Goal: Task Accomplishment & Management: Use online tool/utility

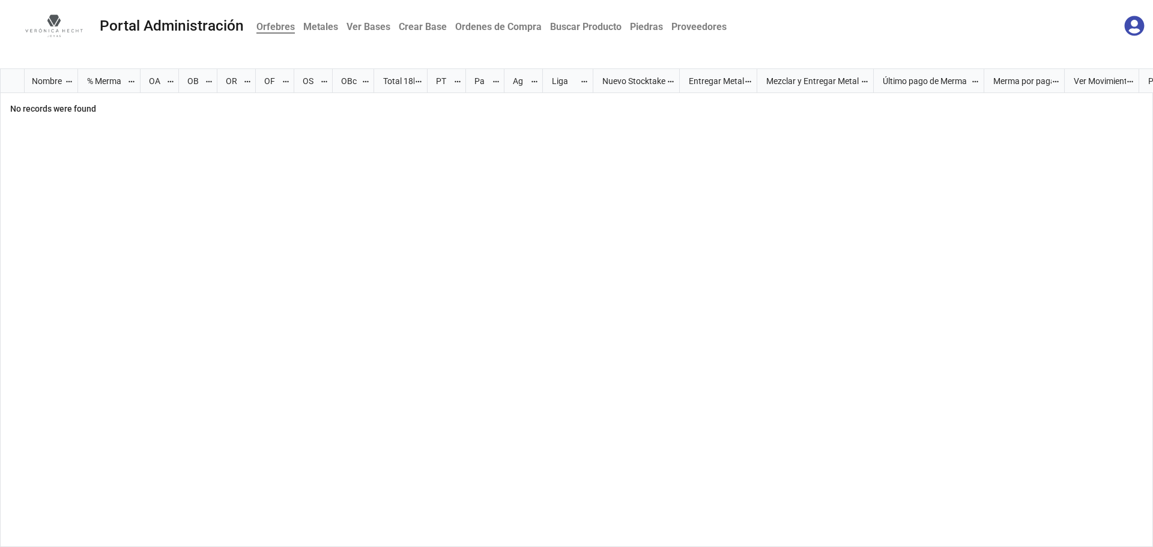
scroll to position [471, 1146]
click at [330, 27] on b "Metales" at bounding box center [320, 26] width 35 height 11
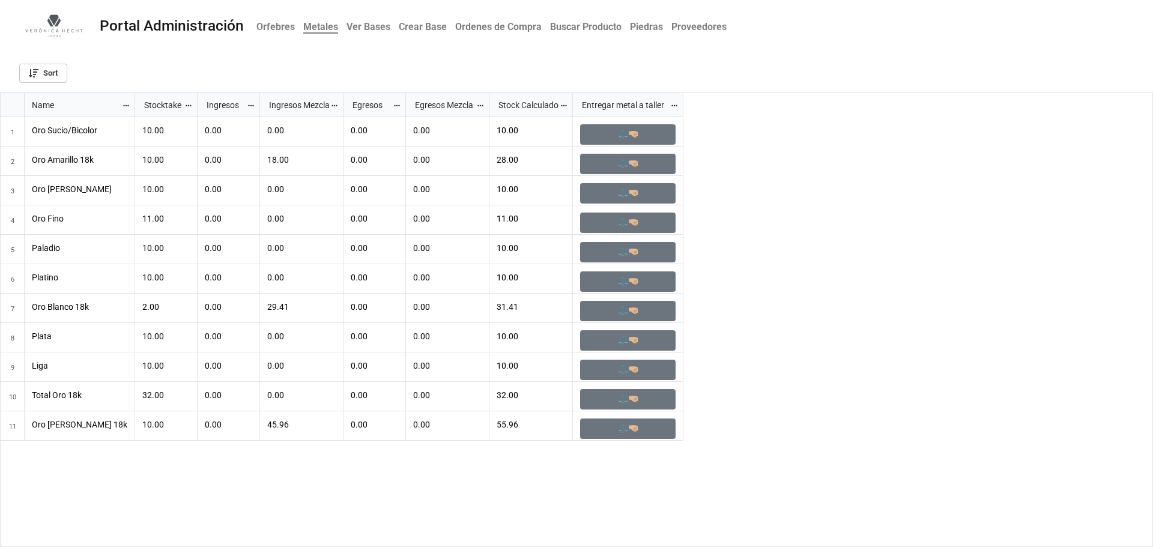
scroll to position [447, 1146]
click at [267, 23] on b "Orfebres" at bounding box center [275, 26] width 38 height 11
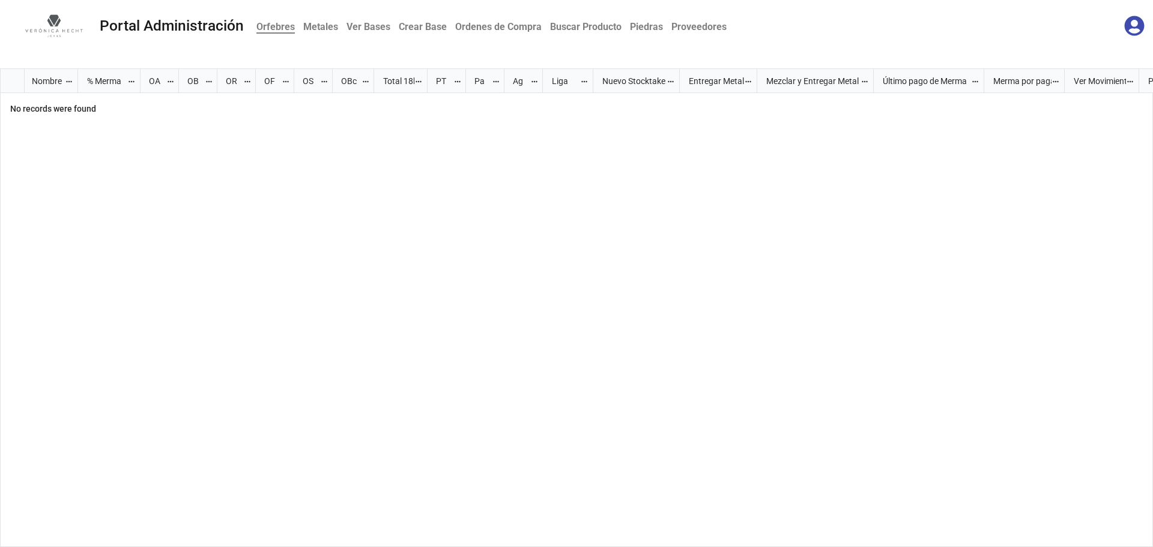
scroll to position [471, 1146]
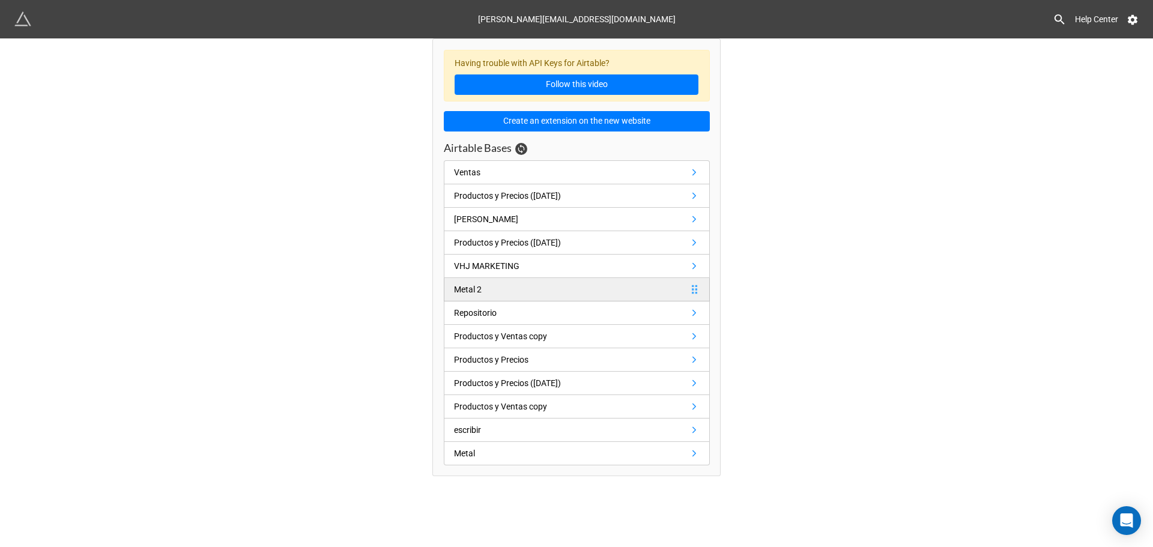
click at [465, 280] on link "Metal 2" at bounding box center [577, 289] width 266 height 23
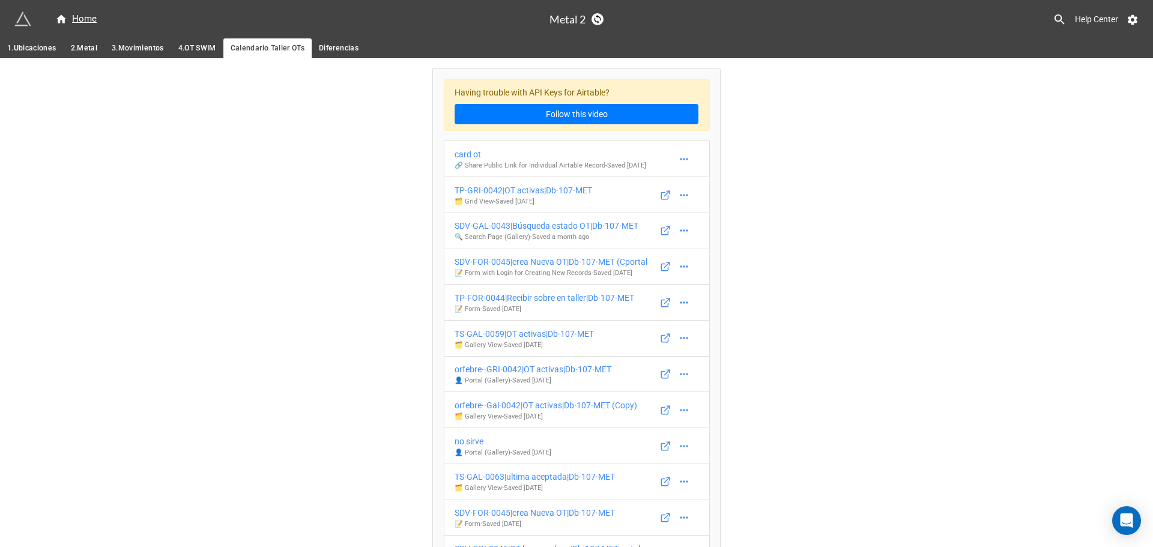
click at [36, 49] on span "1.Ubicaciones" at bounding box center [31, 48] width 49 height 13
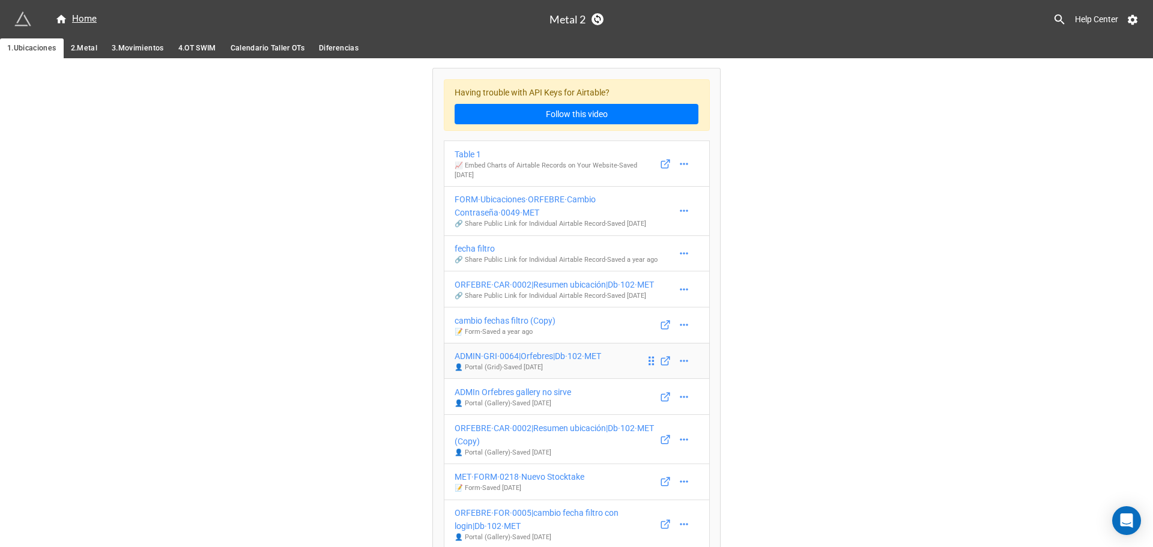
click at [570, 349] on div "ADMIN·GRI·0064|Orfebres|Db·102·MET" at bounding box center [528, 355] width 147 height 13
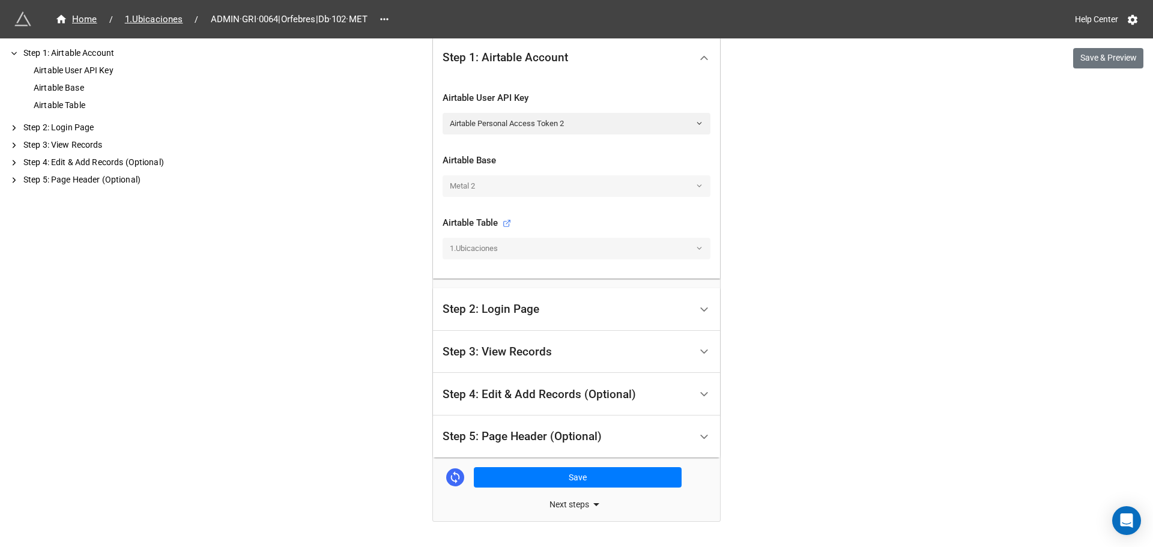
scroll to position [356, 0]
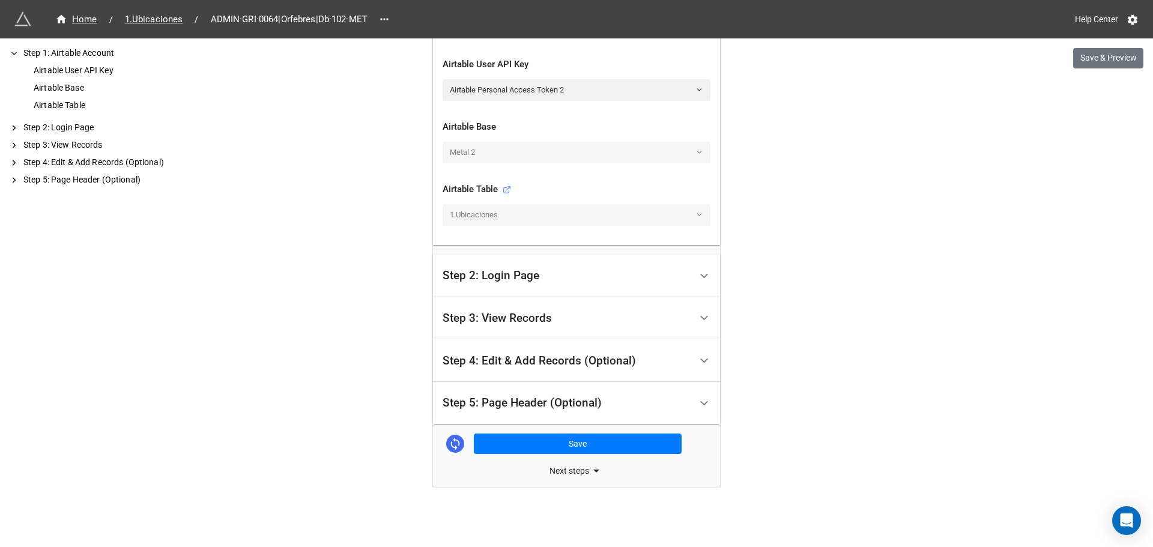
click at [461, 411] on div "Step 5: Page Header (Optional)" at bounding box center [567, 403] width 248 height 28
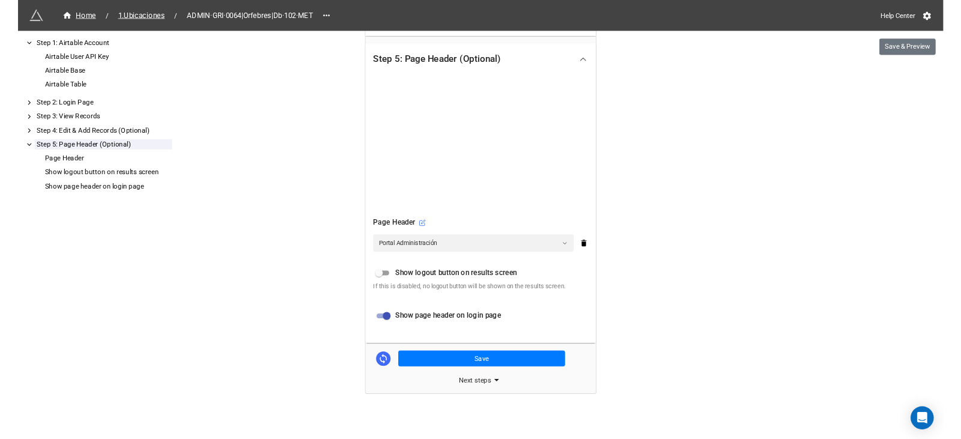
scroll to position [479, 0]
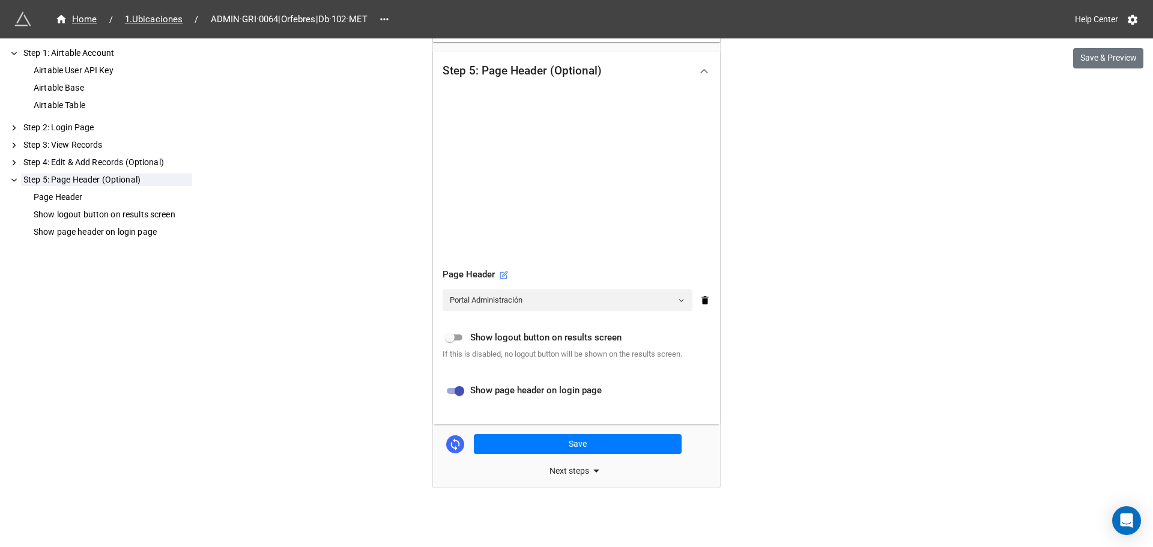
click at [597, 467] on icon at bounding box center [596, 471] width 14 height 14
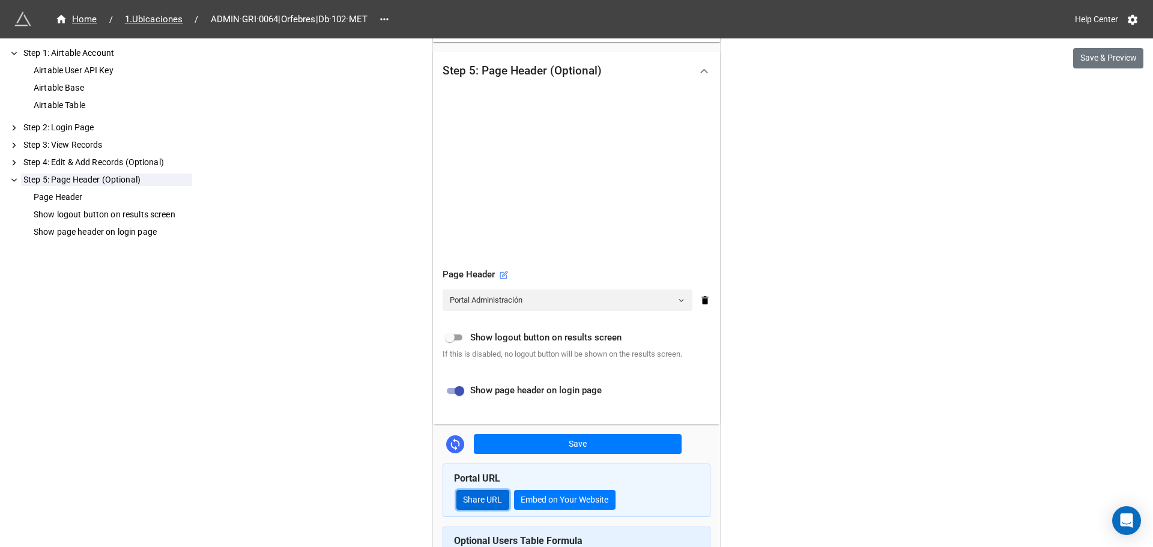
click at [482, 504] on link "Share URL" at bounding box center [482, 500] width 53 height 20
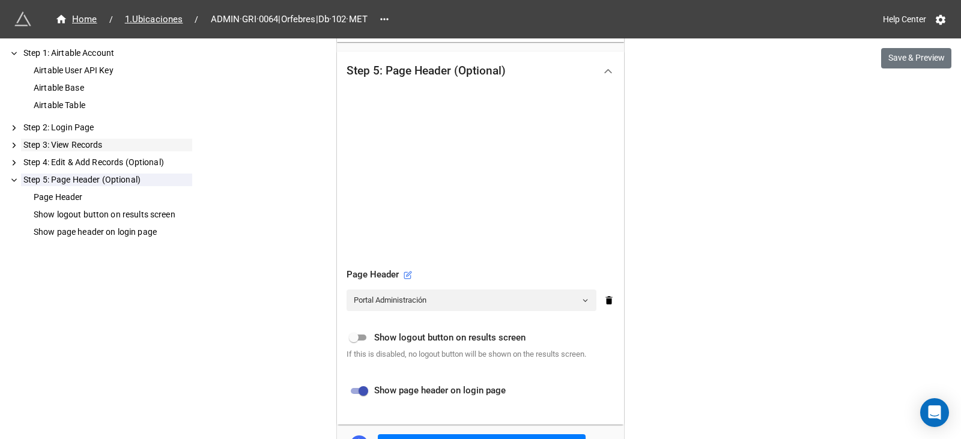
click at [56, 141] on div "Step 3: View Records" at bounding box center [106, 145] width 171 height 13
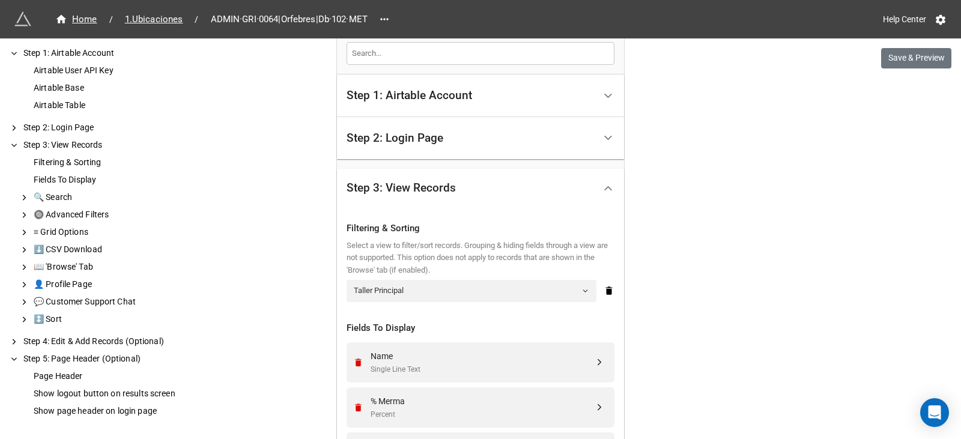
scroll to position [306, 0]
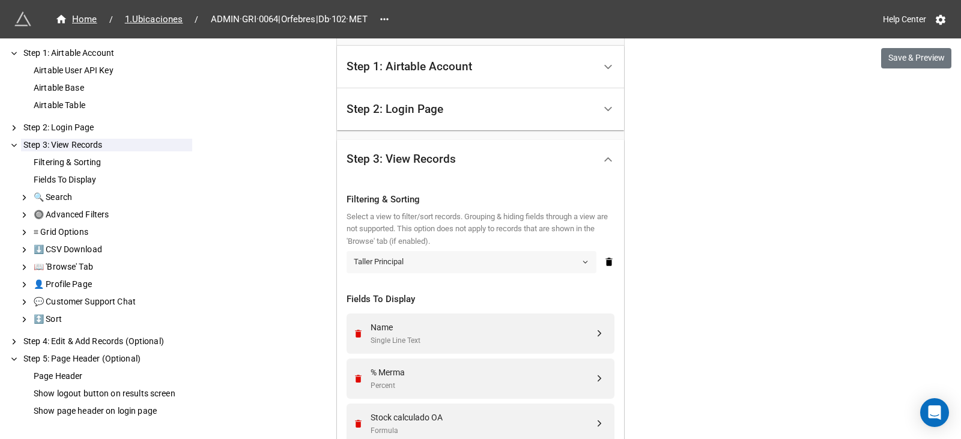
click at [362, 262] on link "Taller Principal" at bounding box center [471, 262] width 250 height 22
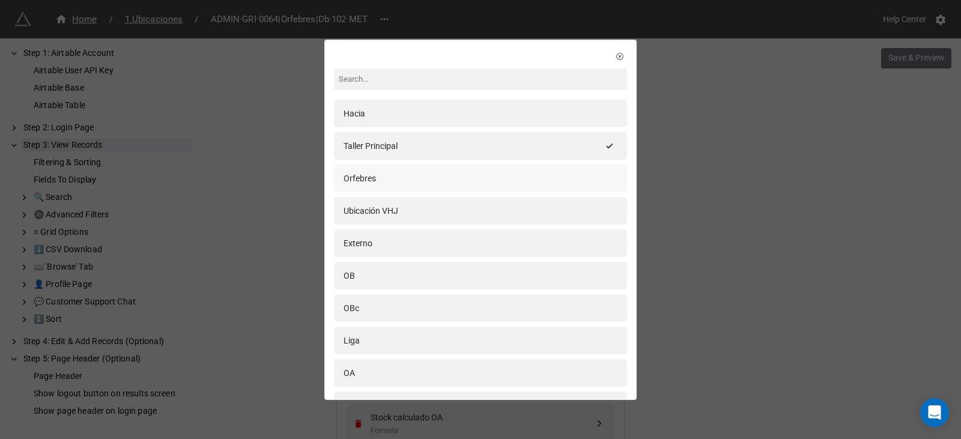
click at [362, 174] on div "Orfebres" at bounding box center [359, 178] width 32 height 13
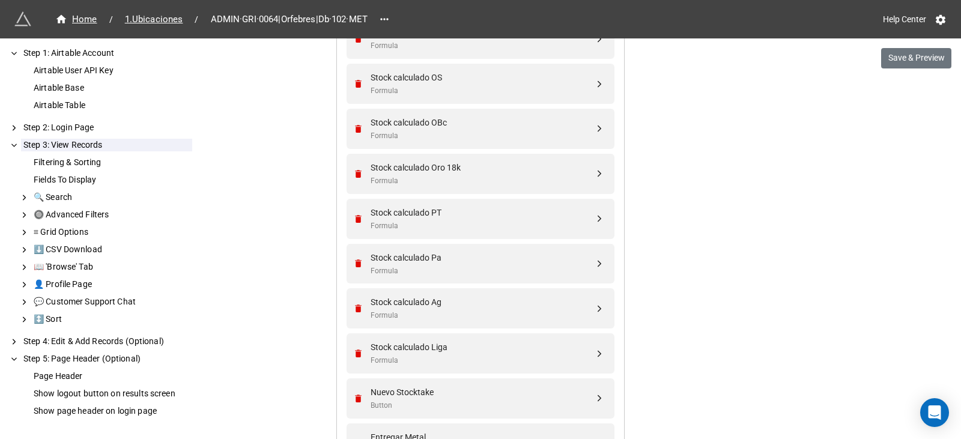
scroll to position [606, 0]
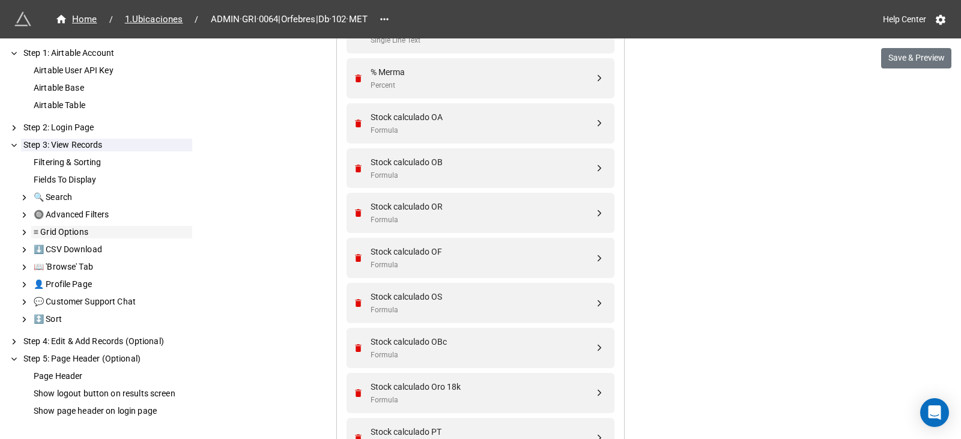
click at [89, 236] on div "⌗ Grid Options" at bounding box center [111, 232] width 161 height 13
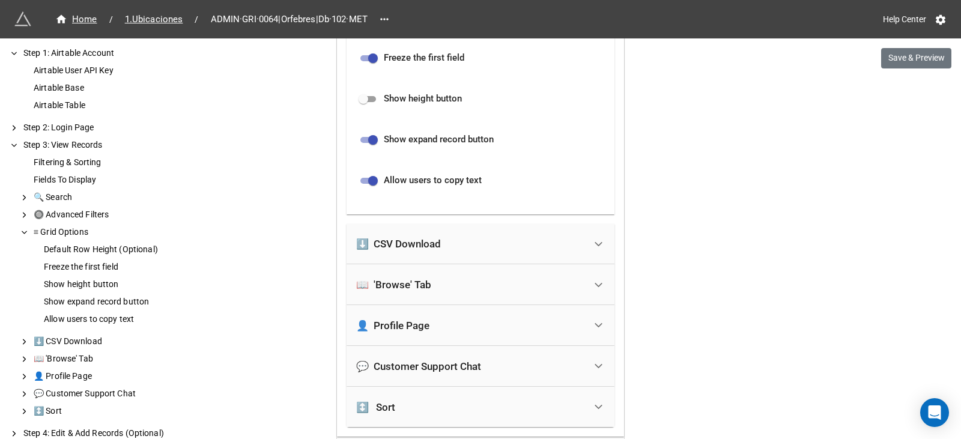
scroll to position [1822, 0]
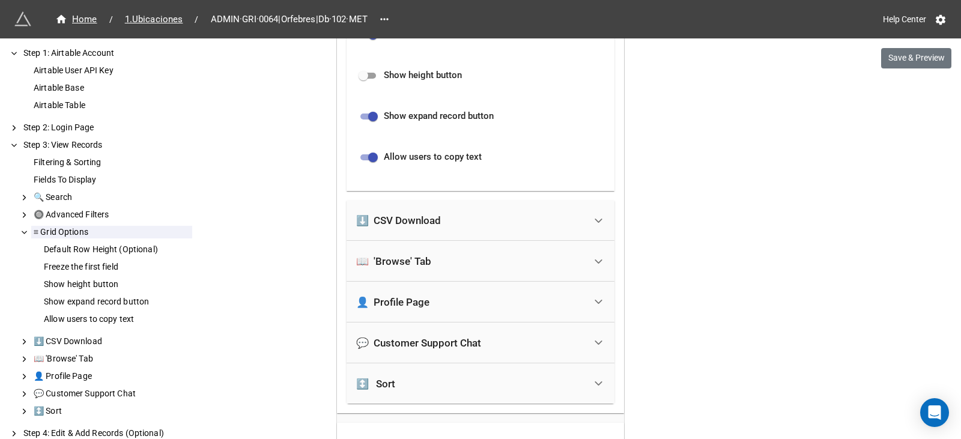
click at [510, 258] on div "📖 'Browse' Tab" at bounding box center [470, 261] width 229 height 26
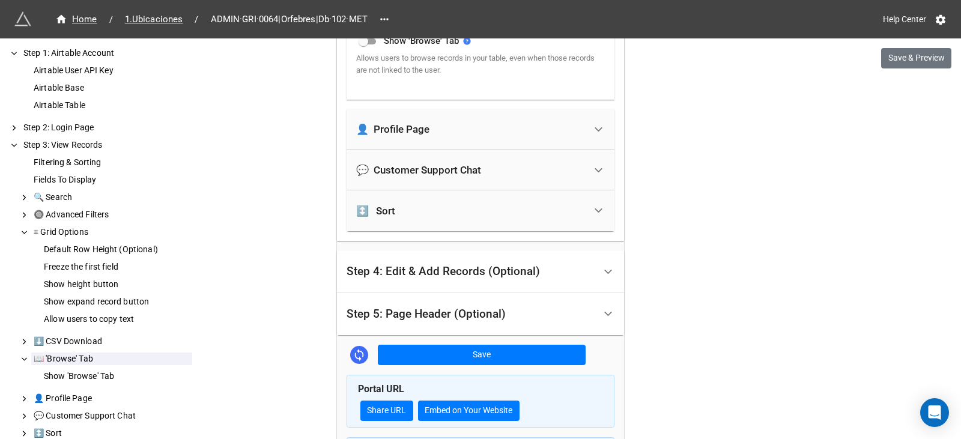
click at [448, 135] on div "👤 Profile Page" at bounding box center [470, 129] width 229 height 26
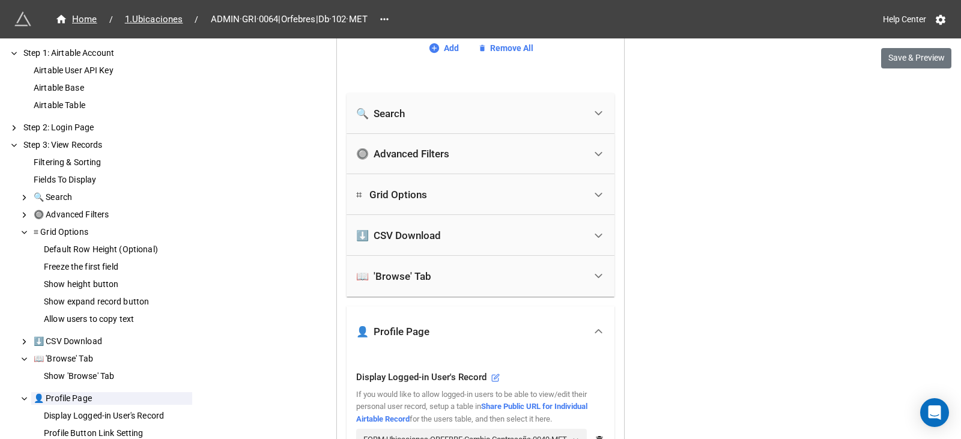
scroll to position [1522, 0]
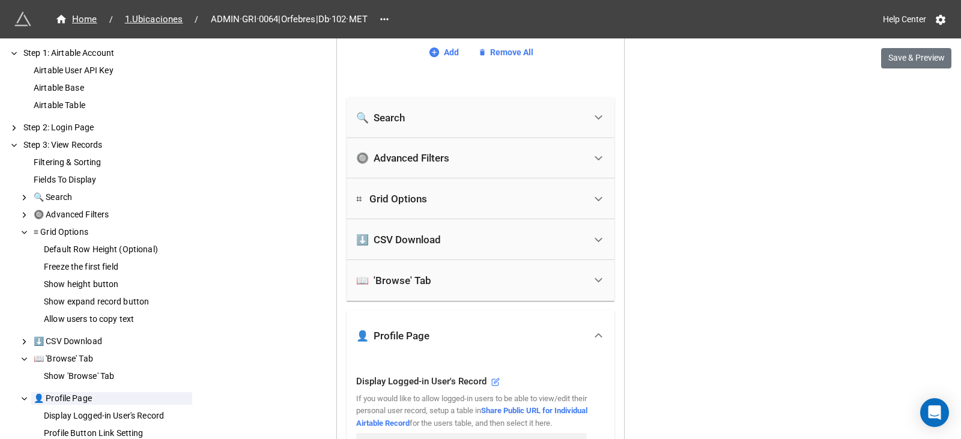
click at [445, 121] on div "🔍 Search" at bounding box center [470, 117] width 229 height 26
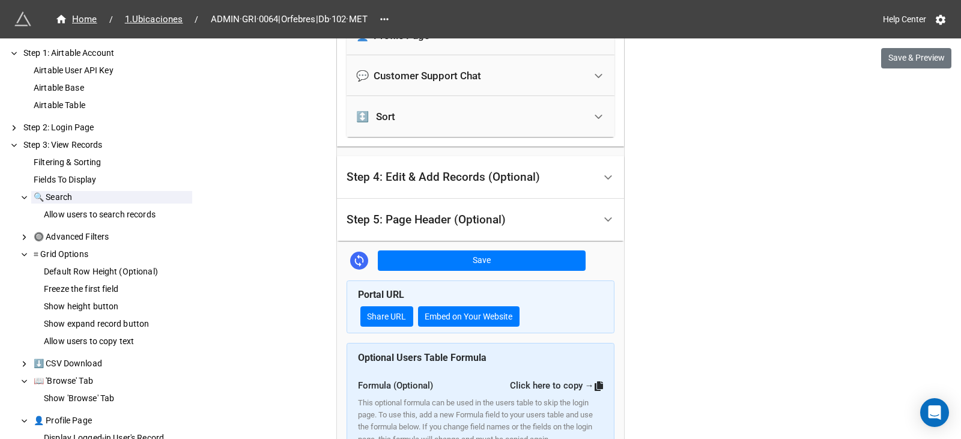
scroll to position [2054, 0]
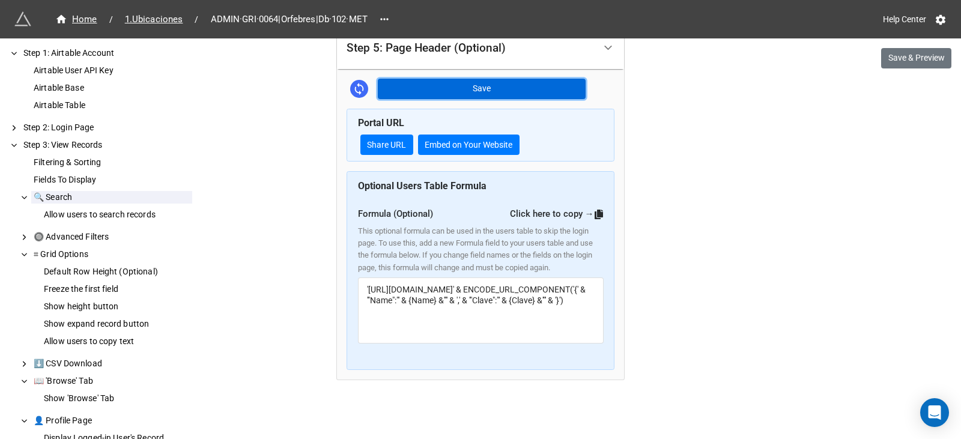
click at [500, 87] on button "Save" at bounding box center [482, 89] width 208 height 20
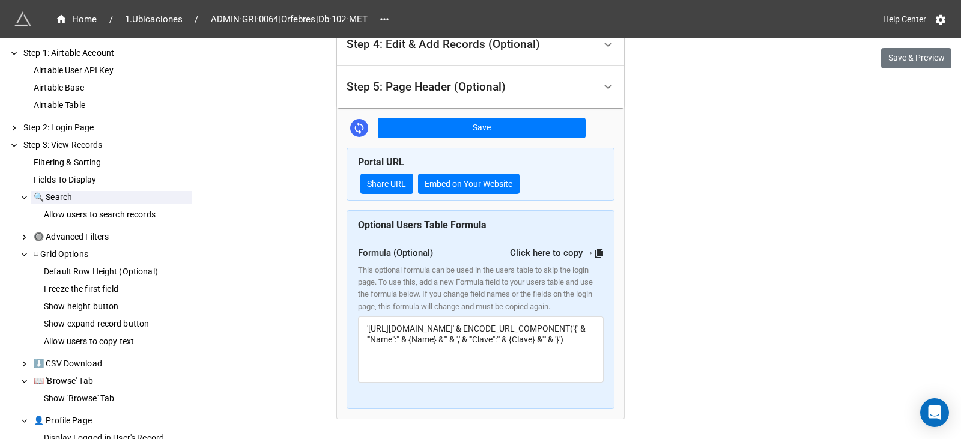
scroll to position [1994, 0]
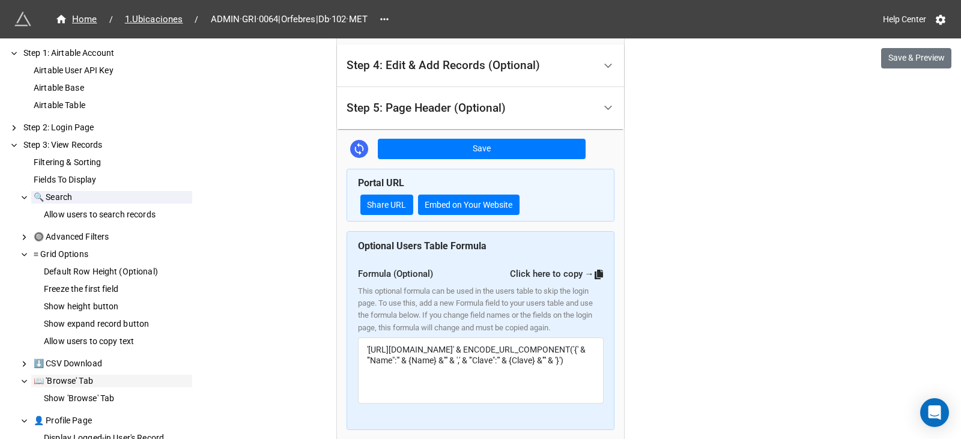
click at [89, 381] on div "📖 'Browse' Tab" at bounding box center [111, 381] width 161 height 13
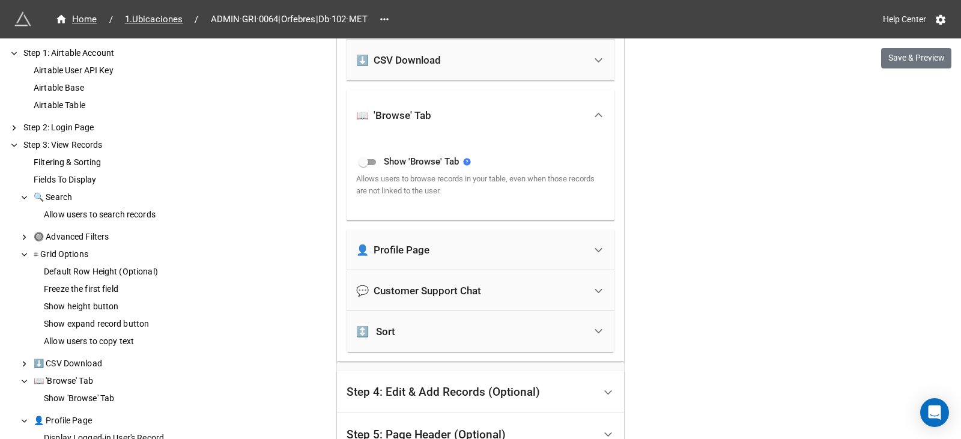
scroll to position [1637, 0]
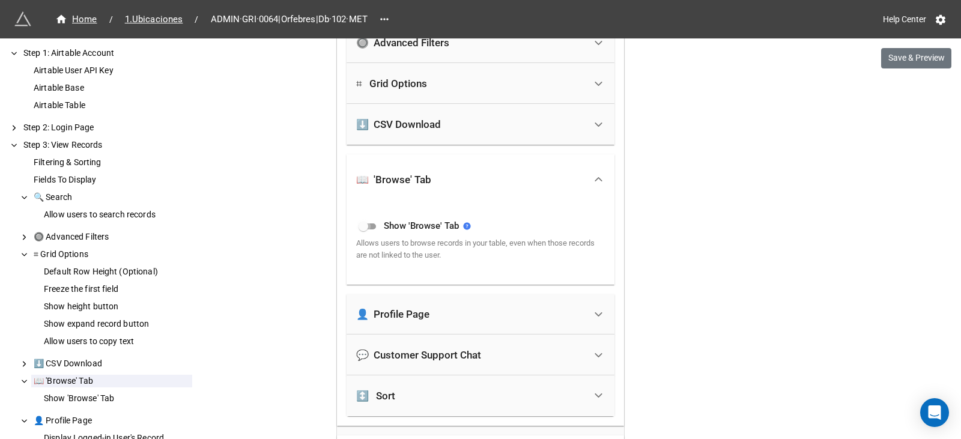
click at [356, 230] on input "checkbox" at bounding box center [363, 226] width 43 height 14
checkbox input "true"
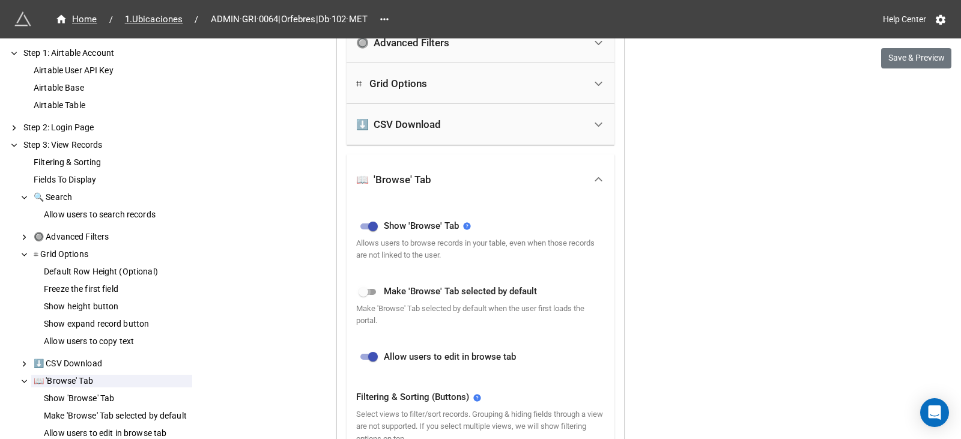
click at [369, 292] on input "checkbox" at bounding box center [363, 292] width 43 height 14
checkbox input "true"
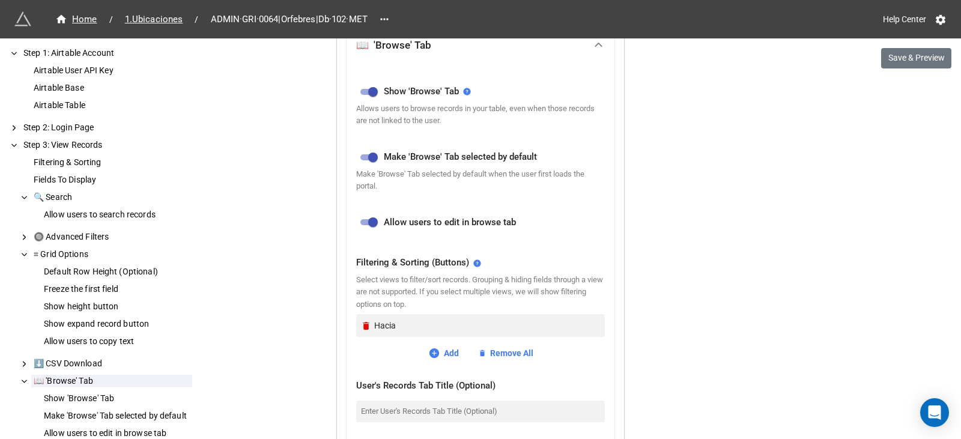
scroll to position [1758, 0]
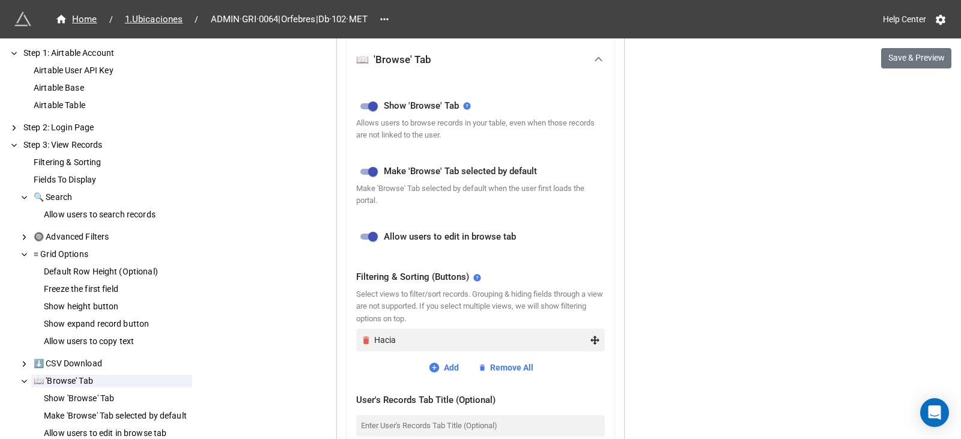
click at [366, 340] on icon "Remove" at bounding box center [366, 340] width 10 height 10
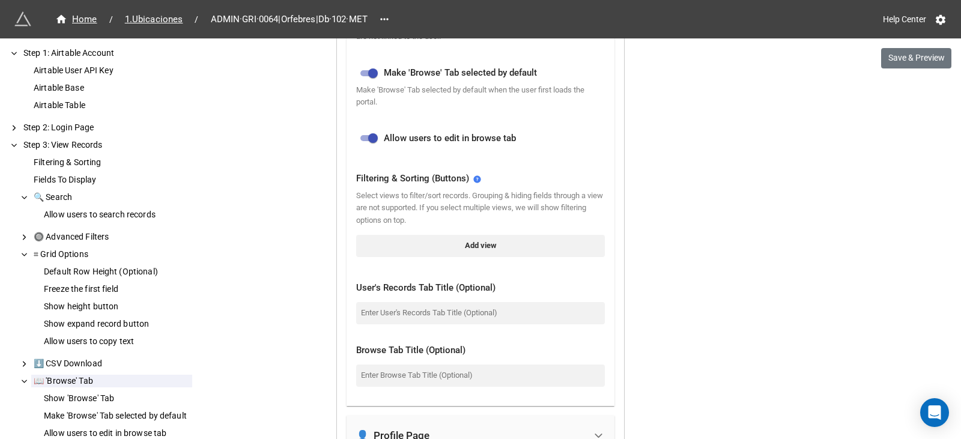
scroll to position [1878, 0]
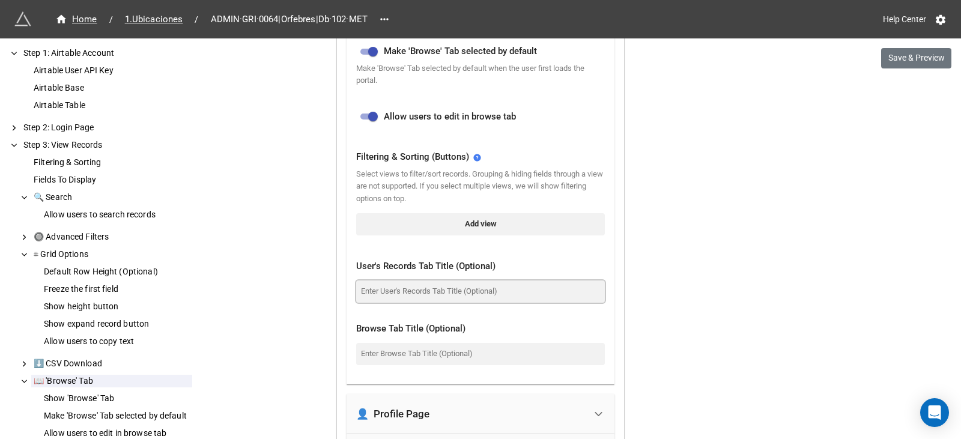
click at [381, 287] on input at bounding box center [480, 291] width 249 height 22
type input "·"
click at [392, 355] on input at bounding box center [480, 354] width 249 height 22
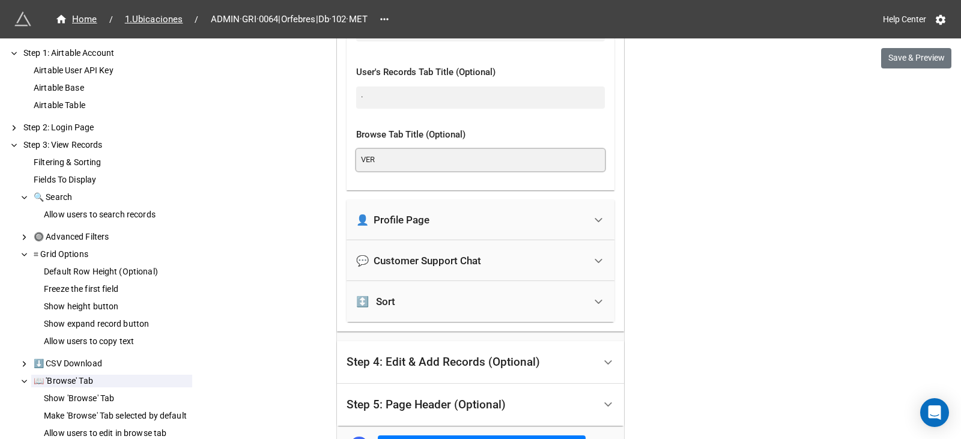
scroll to position [2118, 0]
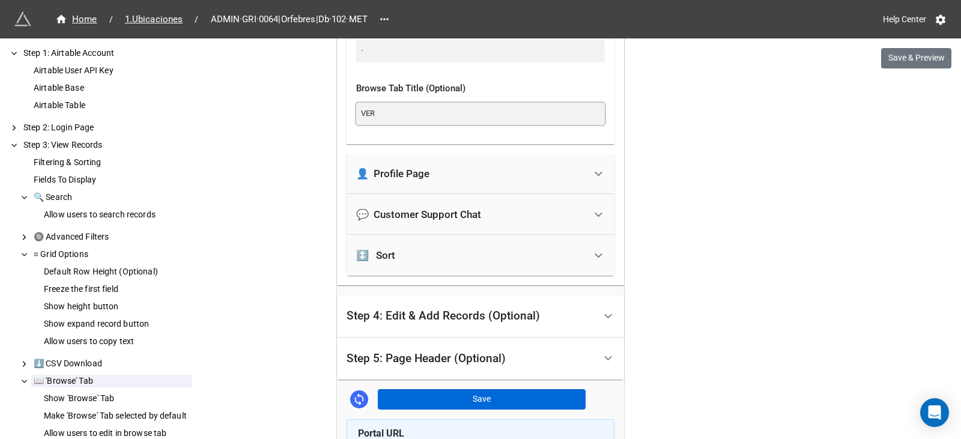
type input "VER"
click at [437, 395] on button "Save" at bounding box center [482, 399] width 208 height 20
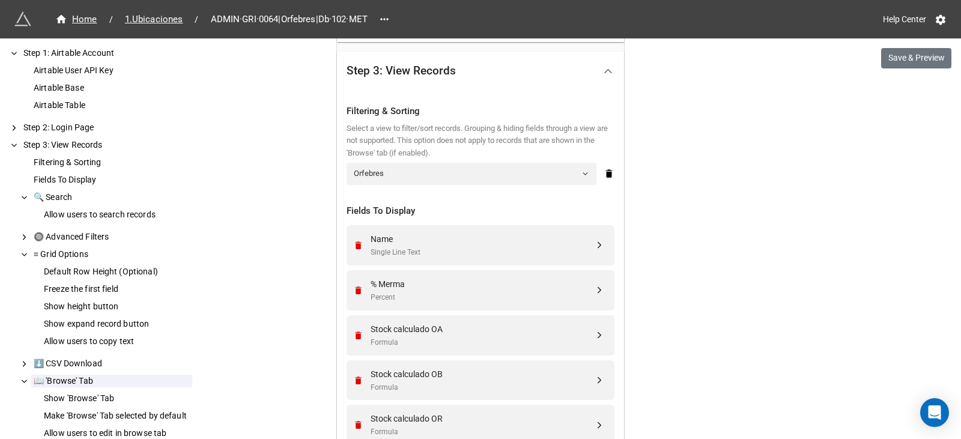
scroll to position [376, 0]
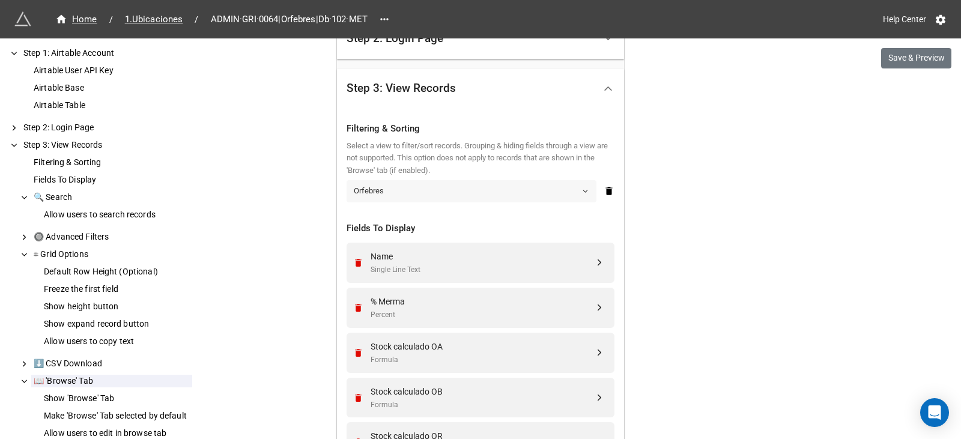
click at [392, 194] on link "Orfebres" at bounding box center [471, 191] width 250 height 22
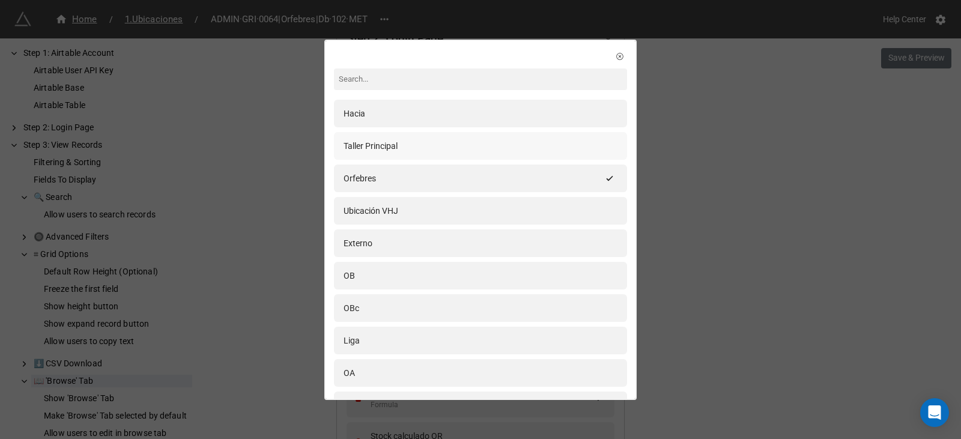
click at [404, 149] on div "Taller Principal" at bounding box center [480, 145] width 274 height 13
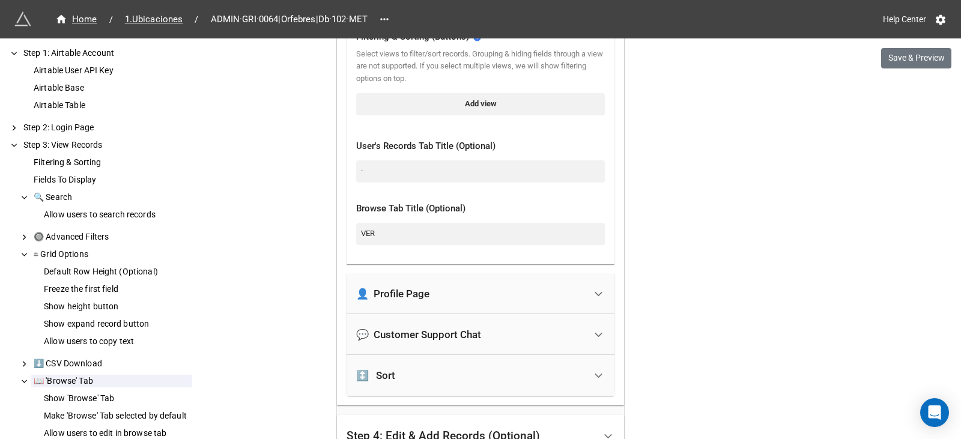
scroll to position [2358, 0]
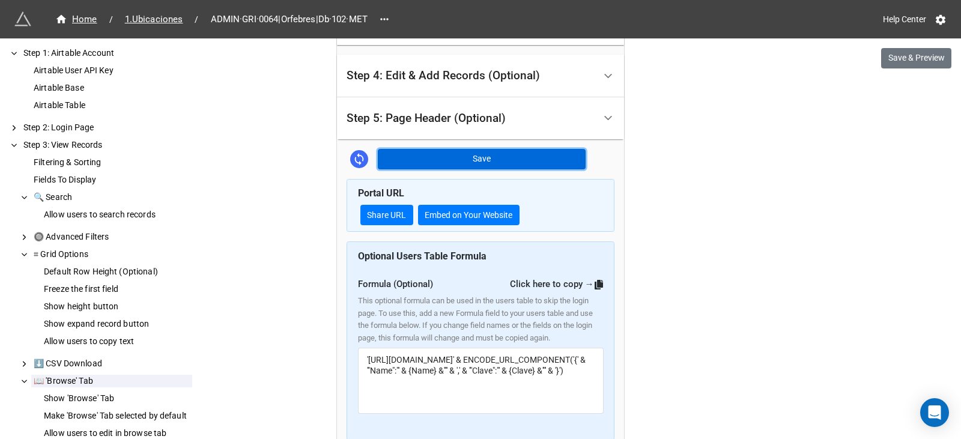
click at [417, 157] on button "Save" at bounding box center [482, 159] width 208 height 20
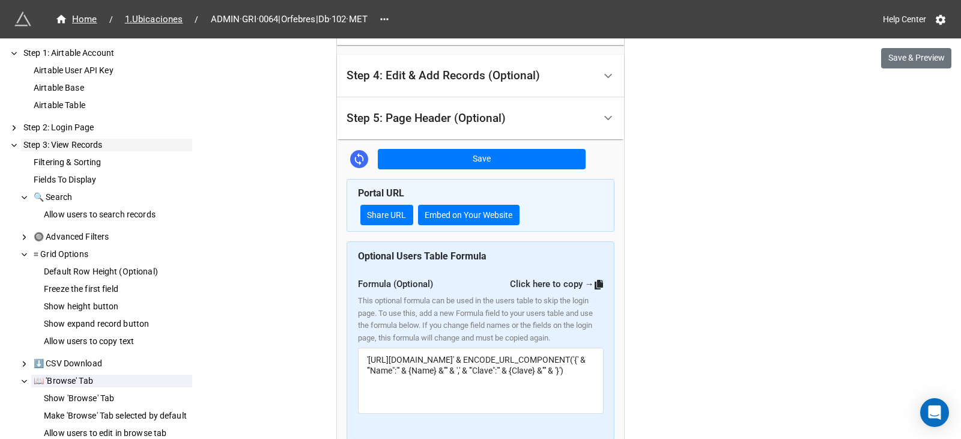
click at [86, 142] on div "Step 3: View Records" at bounding box center [106, 145] width 171 height 13
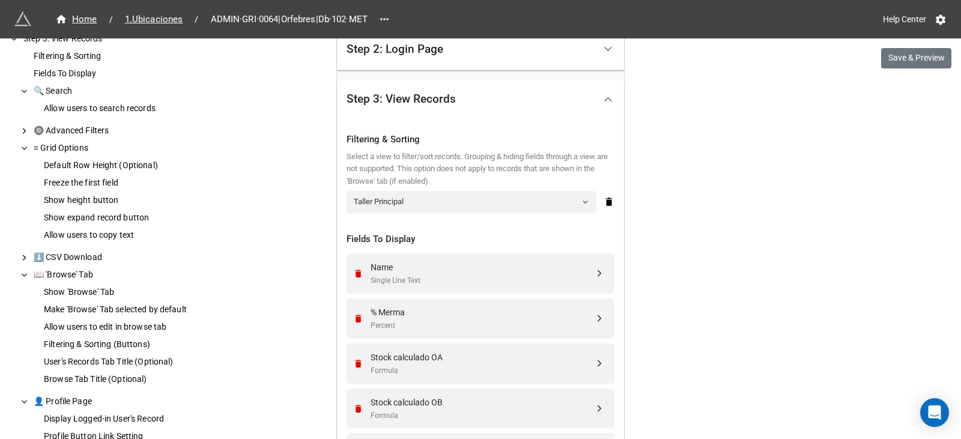
scroll to position [120, 0]
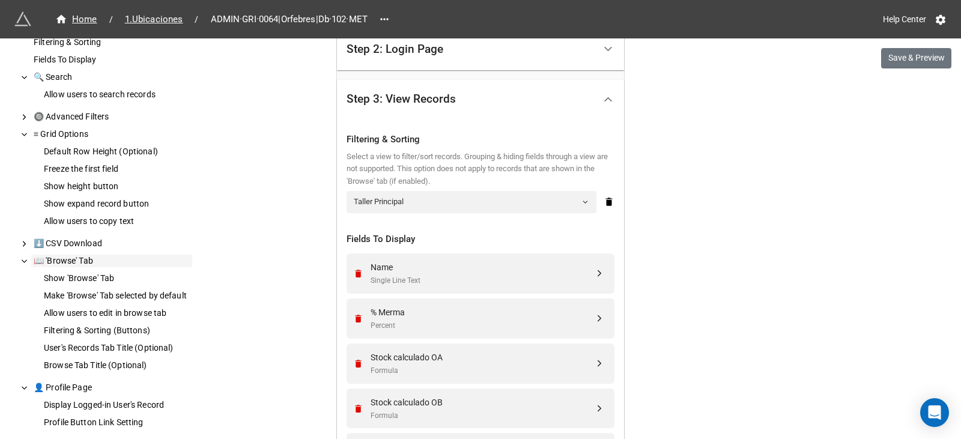
click at [86, 260] on div "📖 'Browse' Tab" at bounding box center [111, 261] width 161 height 13
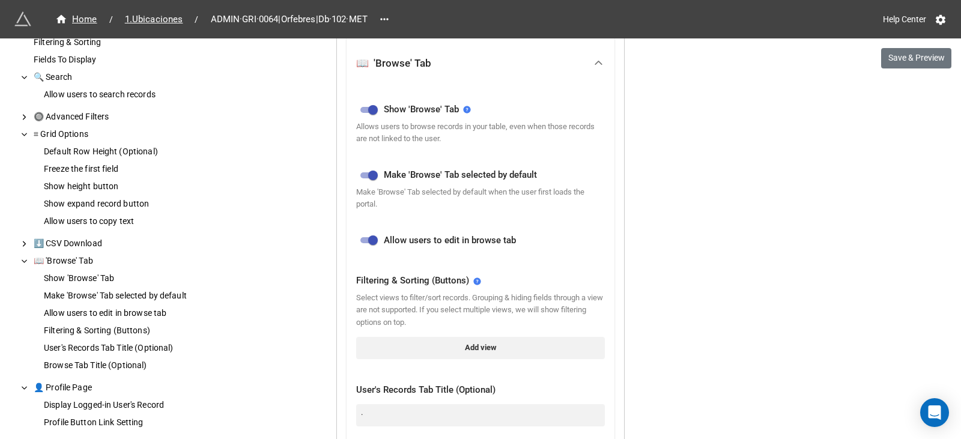
scroll to position [1627, 0]
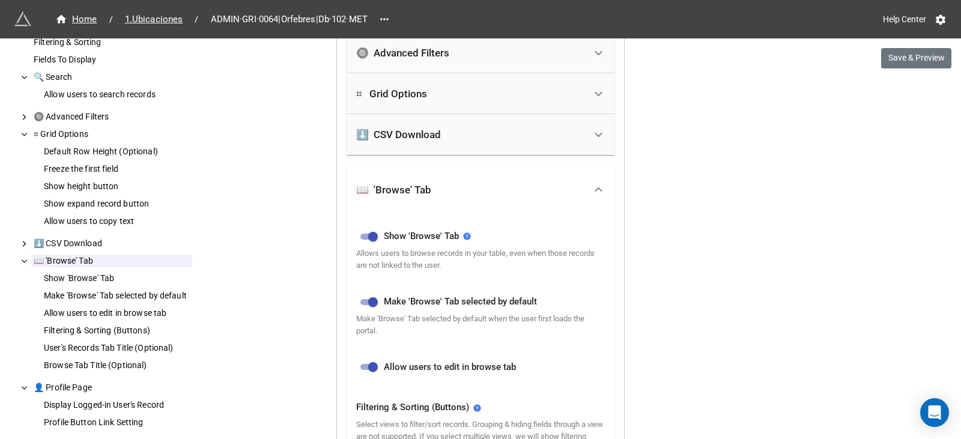
click at [367, 234] on input "checkbox" at bounding box center [372, 236] width 43 height 14
checkbox input "false"
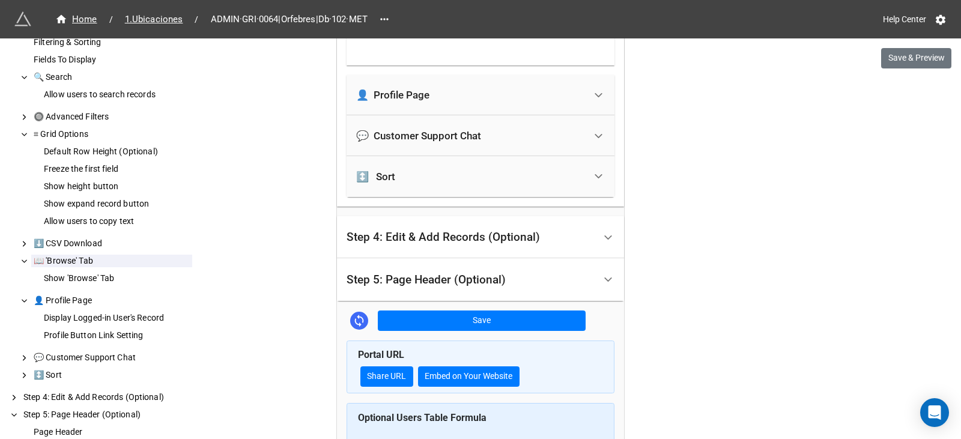
scroll to position [1807, 0]
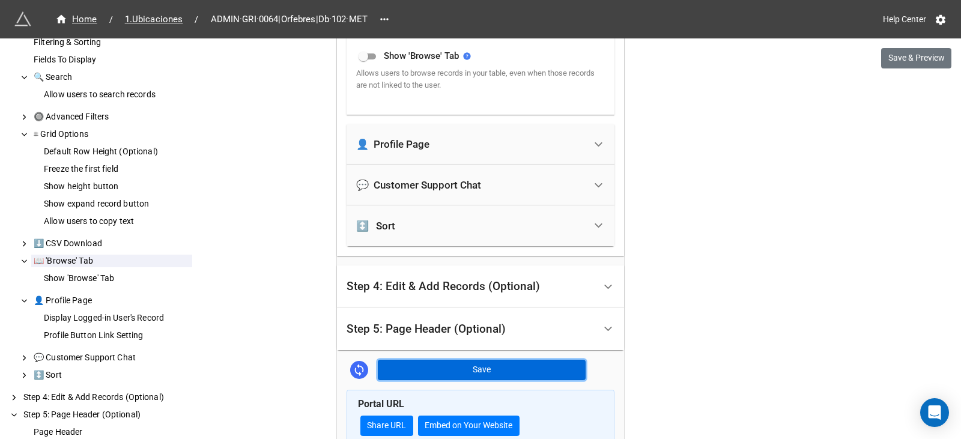
click at [419, 364] on button "Save" at bounding box center [482, 370] width 208 height 20
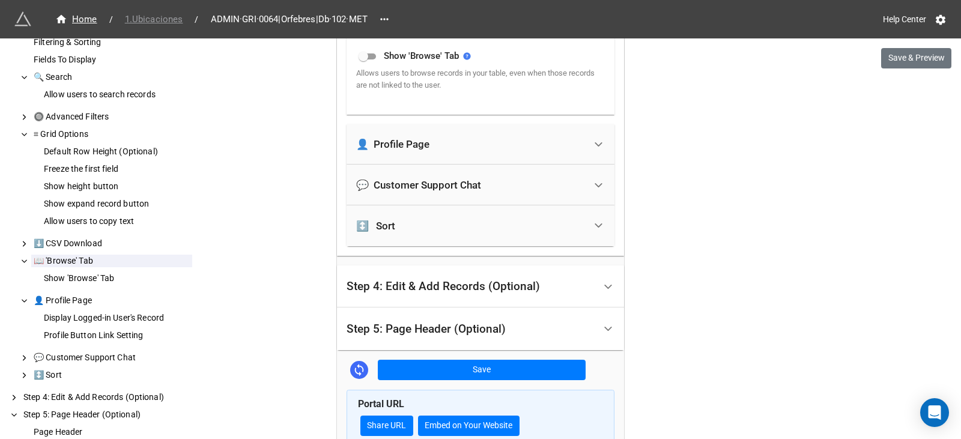
click at [166, 25] on span "1.Ubicaciones" at bounding box center [154, 20] width 73 height 14
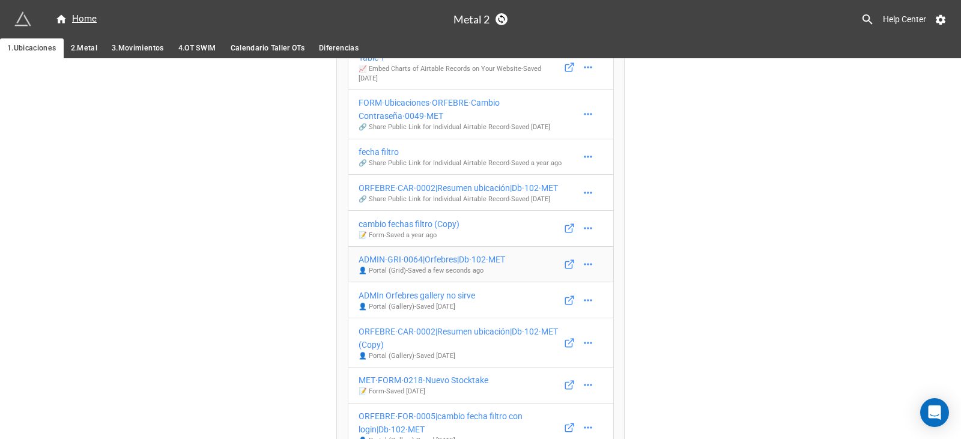
scroll to position [90, 0]
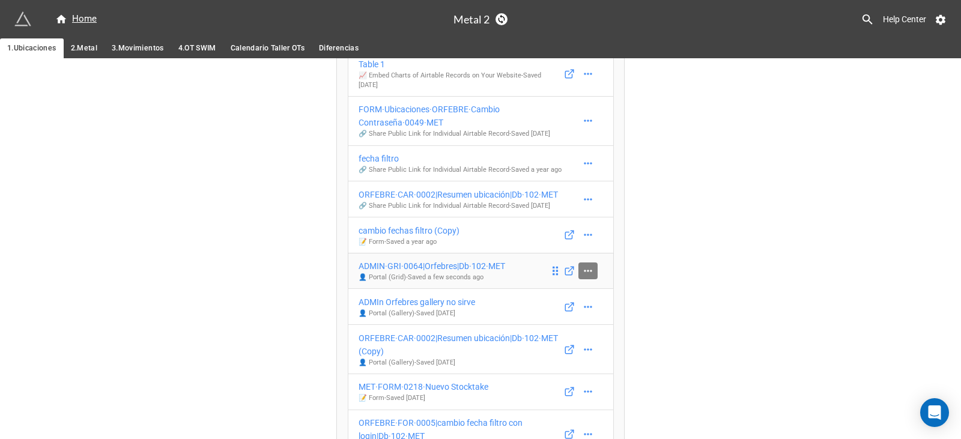
click at [593, 264] on link at bounding box center [587, 270] width 19 height 17
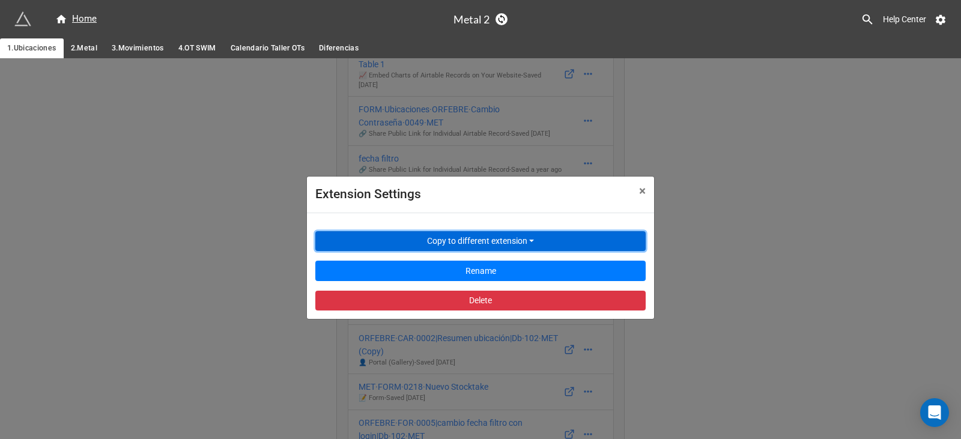
click at [501, 248] on button "Copy to different extension" at bounding box center [480, 241] width 330 height 20
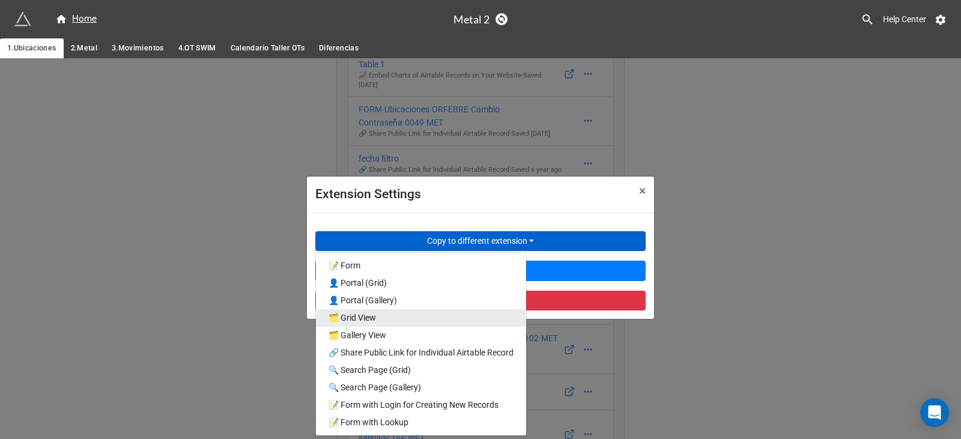
click at [393, 317] on link "🗂️ Grid View" at bounding box center [421, 317] width 210 height 17
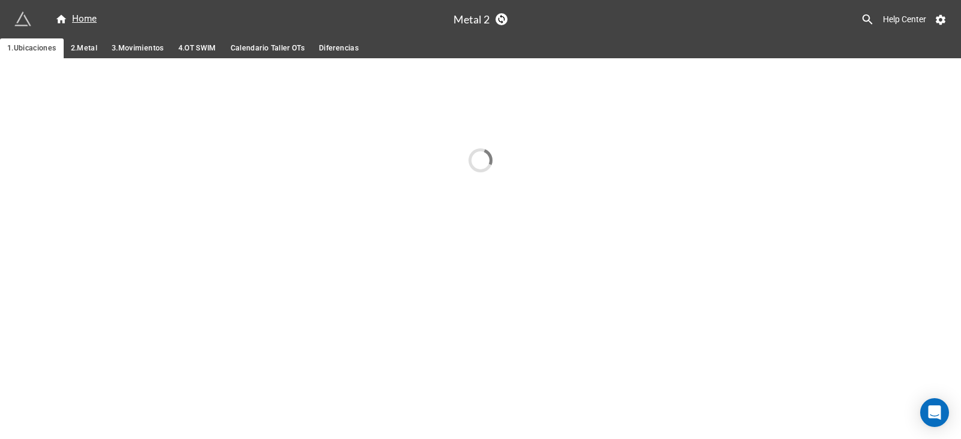
scroll to position [0, 0]
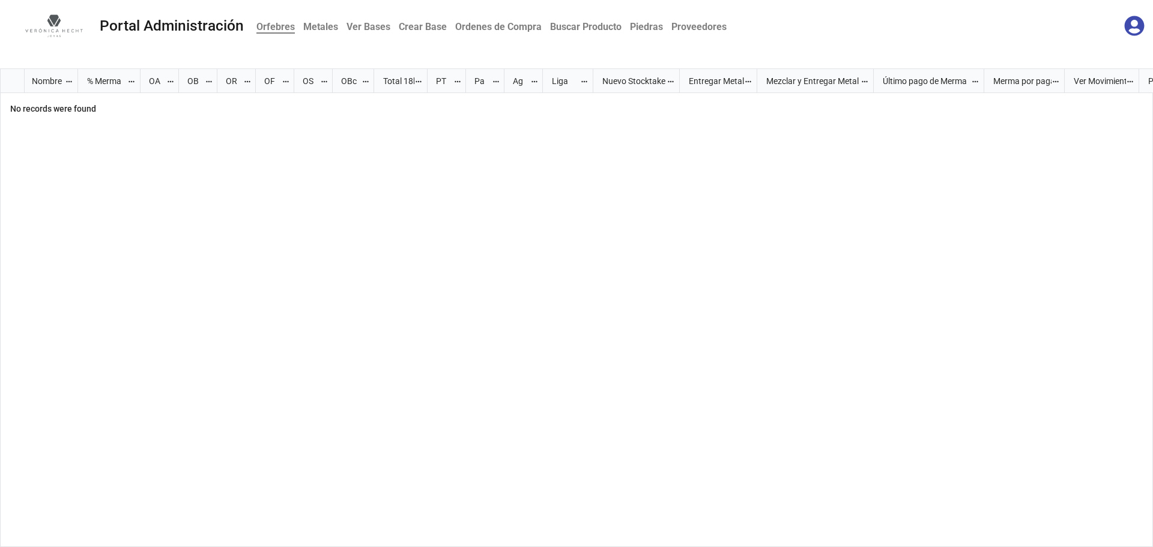
scroll to position [471, 1146]
click at [142, 124] on div "grid" at bounding box center [615, 320] width 1075 height 455
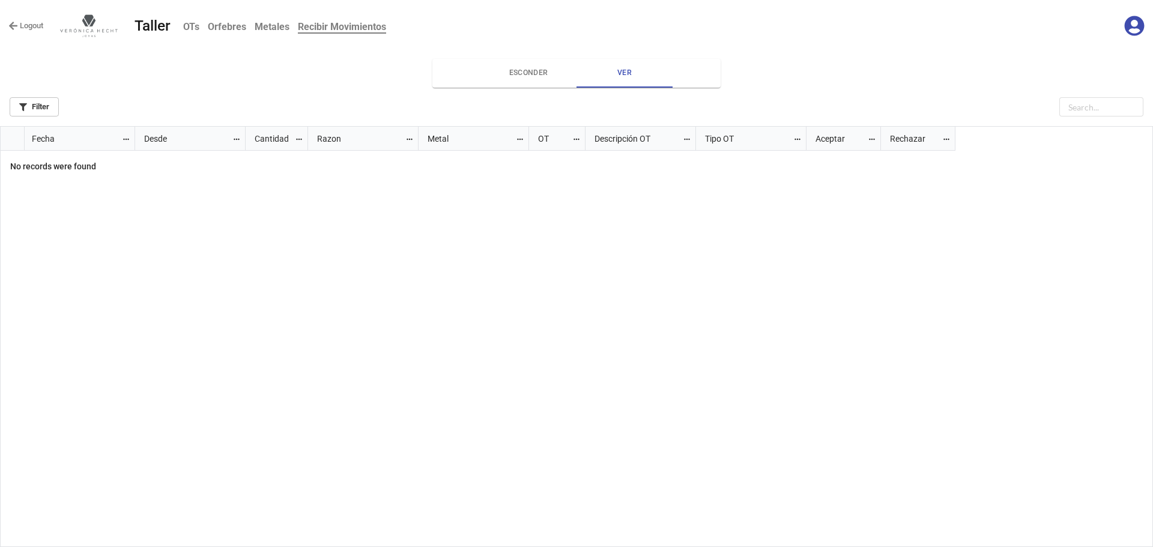
scroll to position [414, 1146]
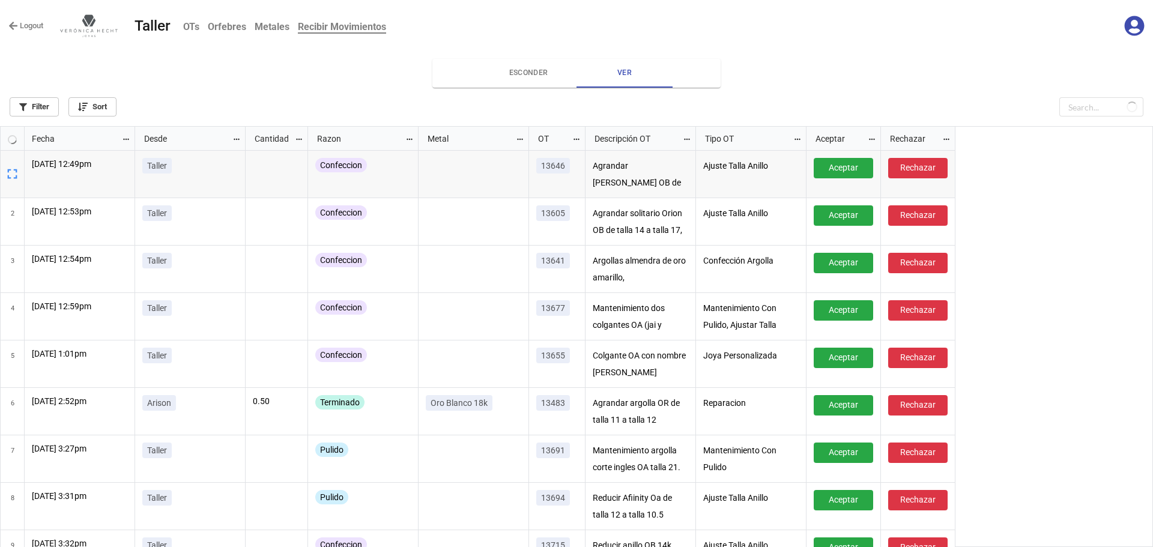
scroll to position [414, 1146]
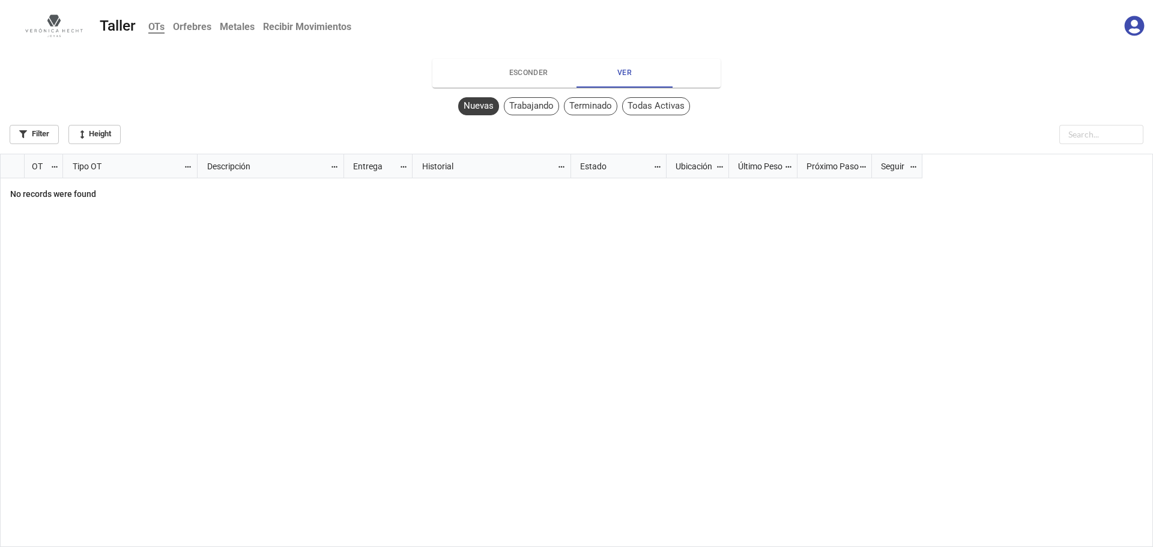
scroll to position [387, 1146]
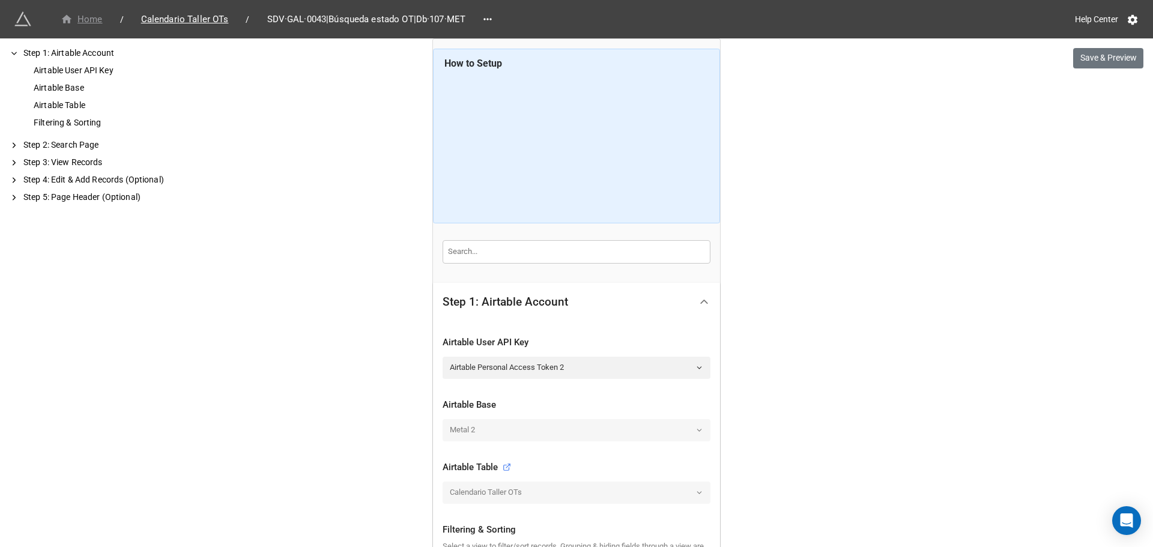
click at [94, 23] on div "Home" at bounding box center [82, 20] width 42 height 14
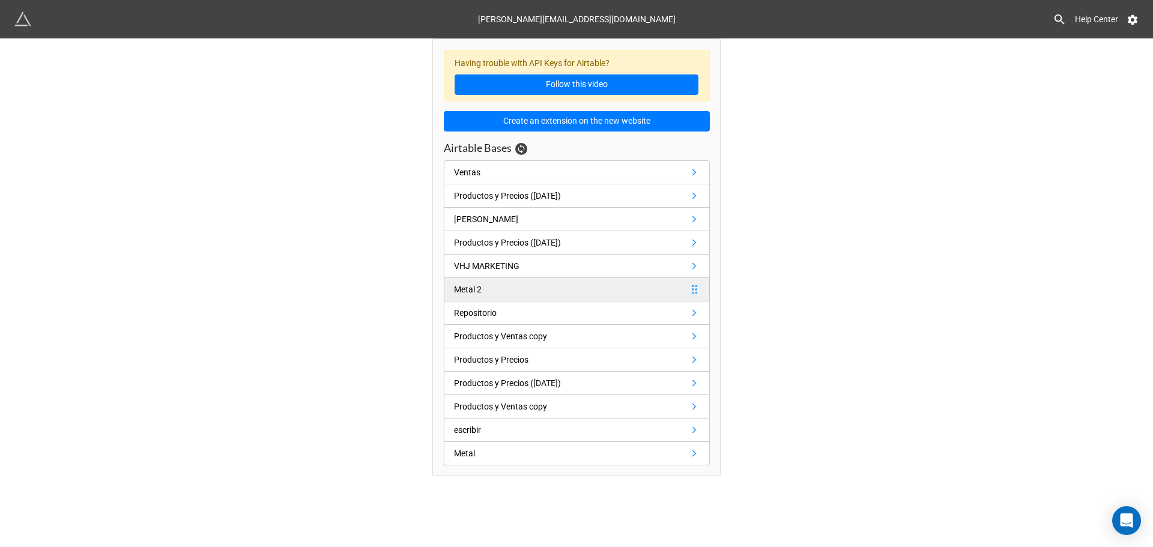
click at [482, 285] on div "Metal 2" at bounding box center [468, 289] width 28 height 13
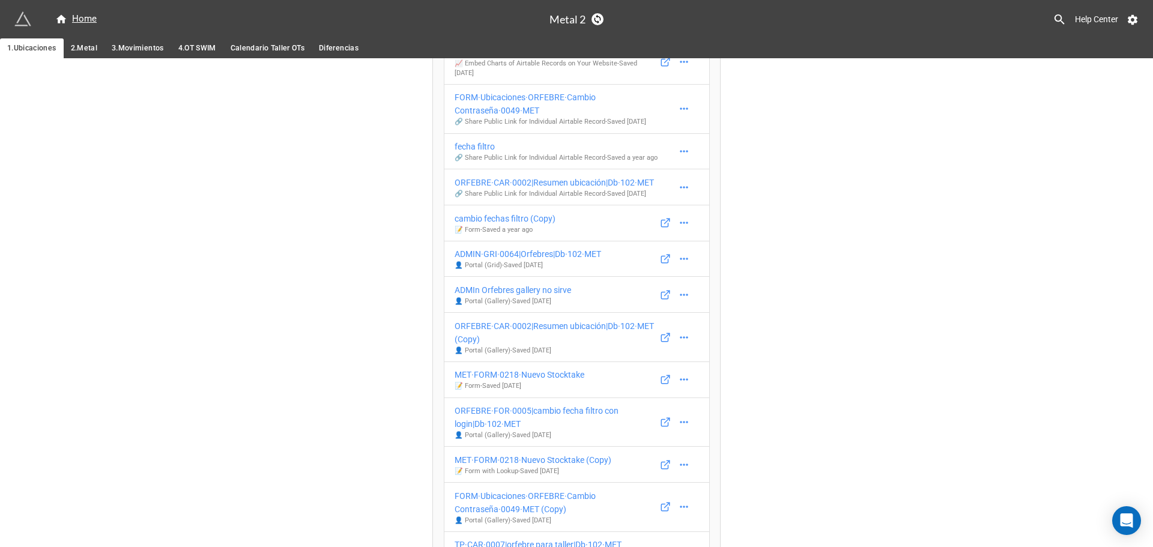
scroll to position [42, 0]
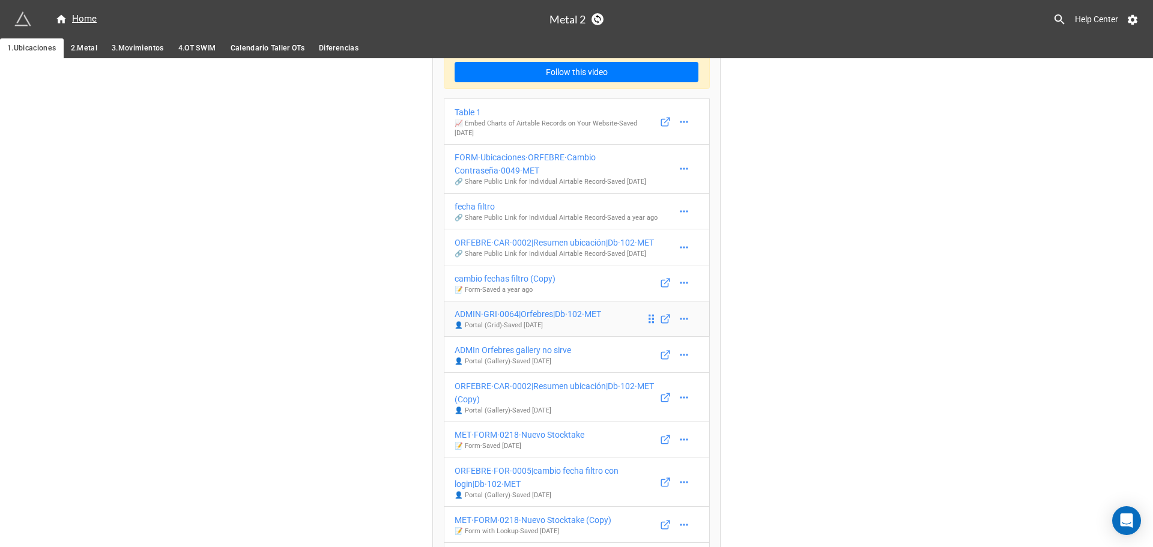
click at [510, 307] on div "ADMIN·GRI·0064|Orfebres|Db·102·MET" at bounding box center [528, 313] width 147 height 13
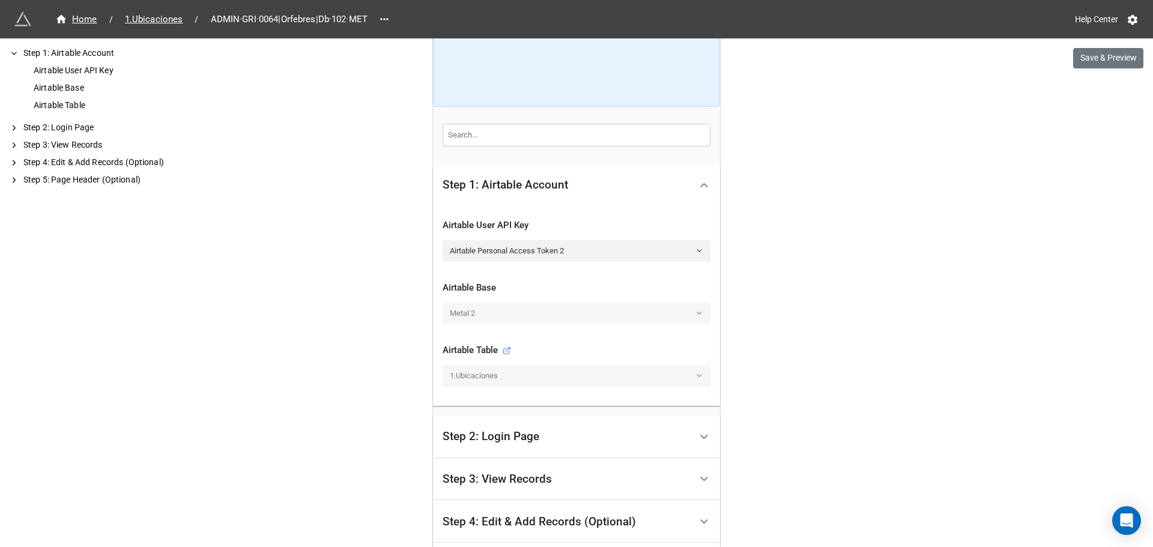
scroll to position [222, 0]
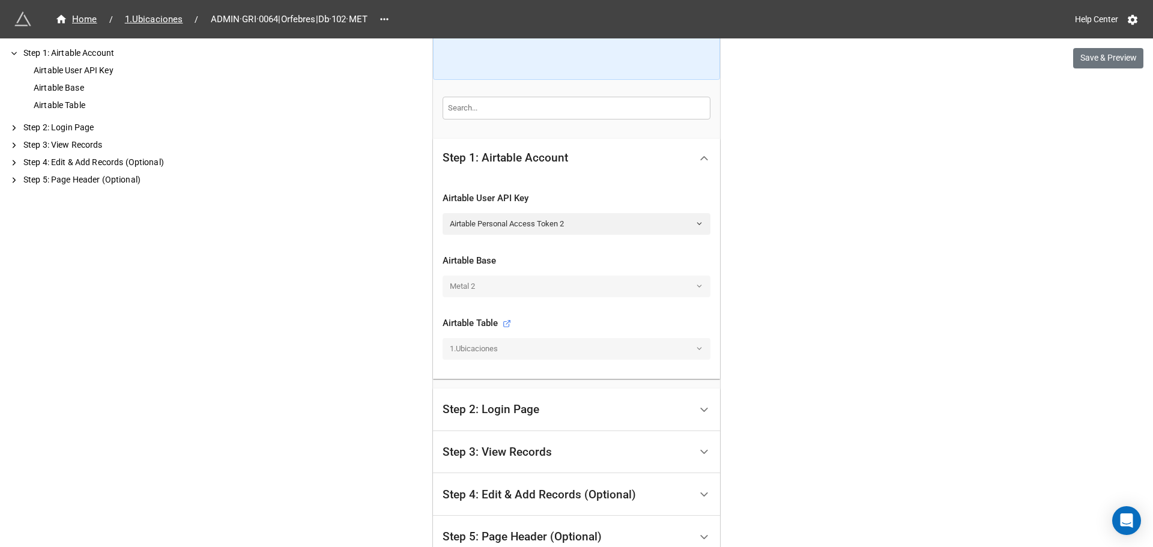
click at [515, 411] on div "Step 2: Login Page" at bounding box center [491, 410] width 97 height 12
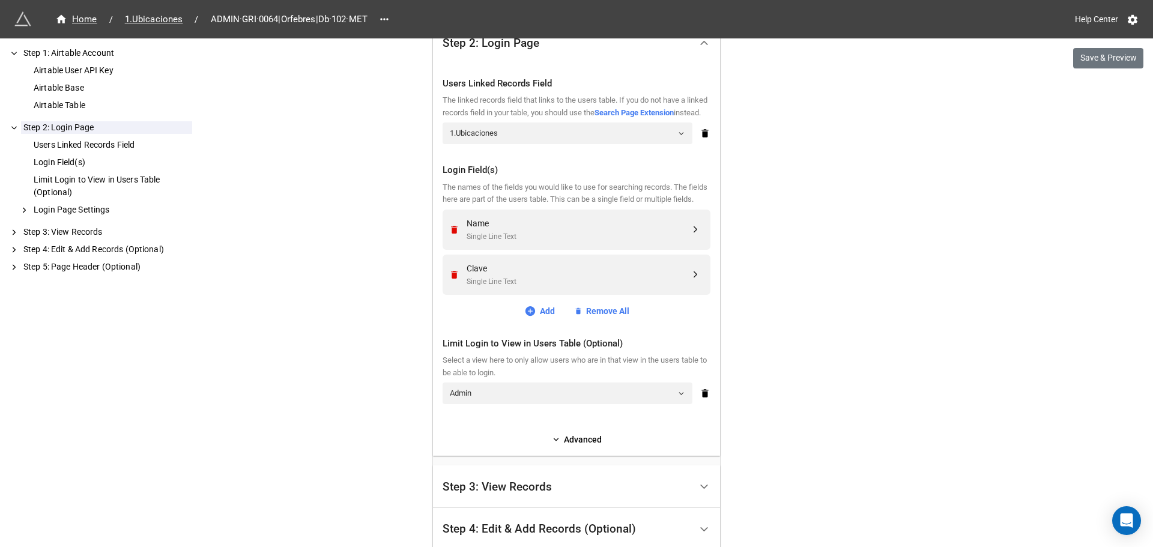
scroll to position [402, 0]
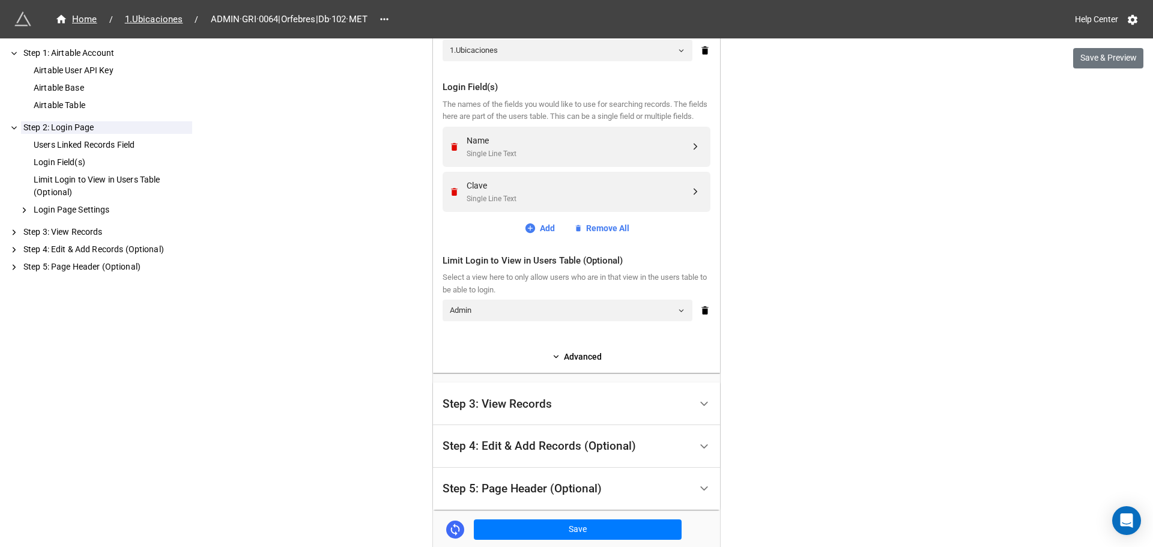
click at [526, 410] on div "Step 3: View Records" at bounding box center [497, 404] width 109 height 12
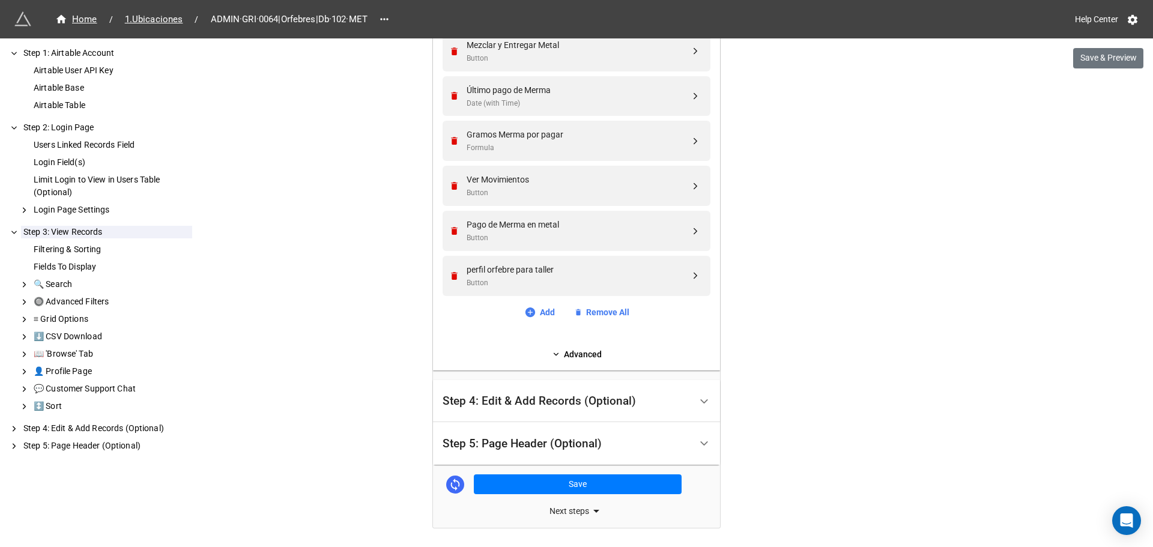
scroll to position [1295, 0]
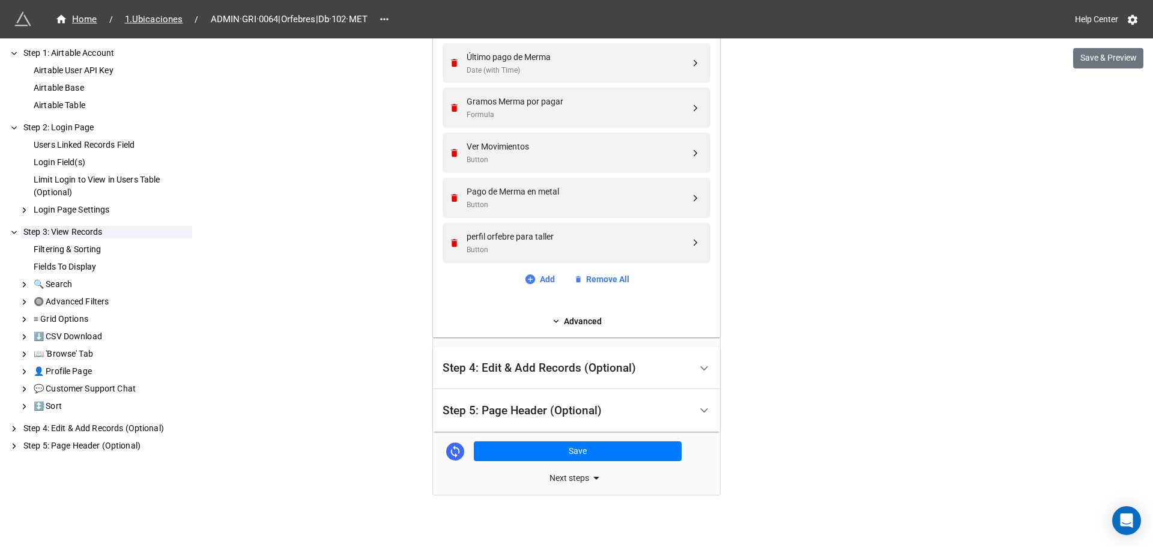
click at [582, 480] on div "Next steps" at bounding box center [576, 478] width 287 height 14
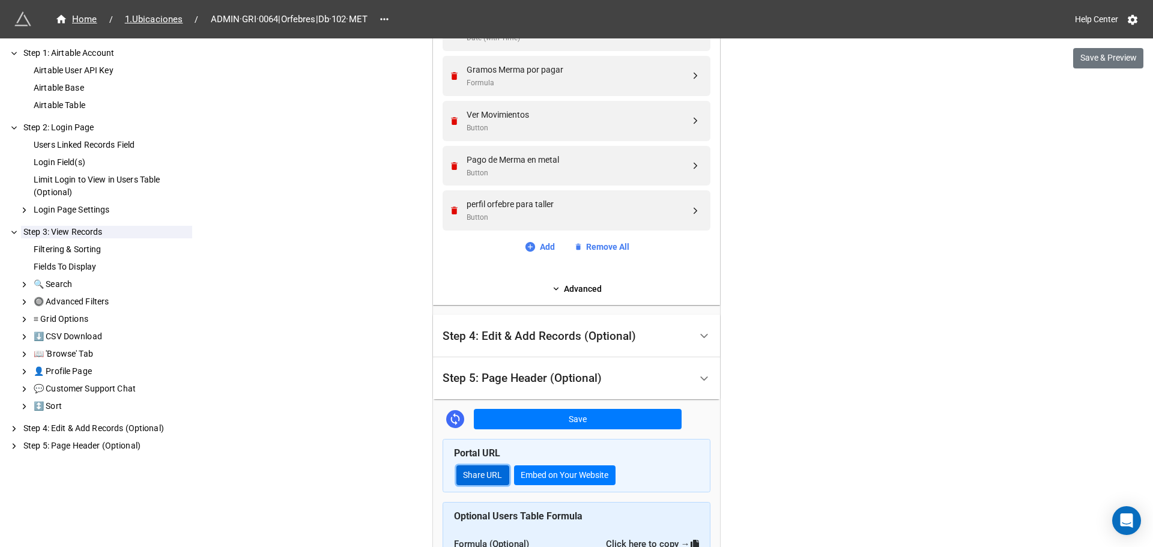
scroll to position [1504, 0]
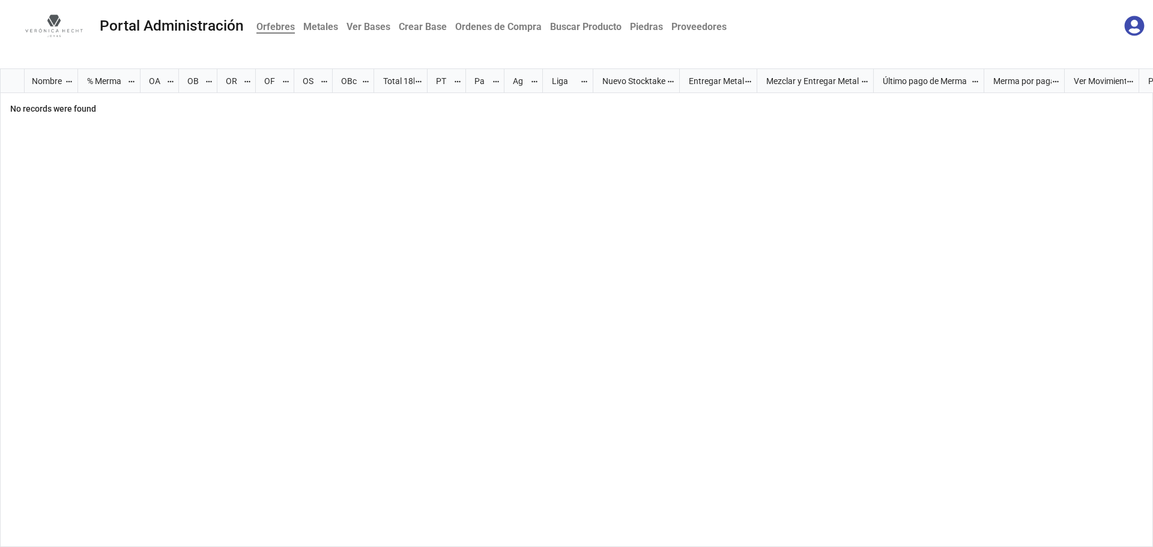
scroll to position [471, 1146]
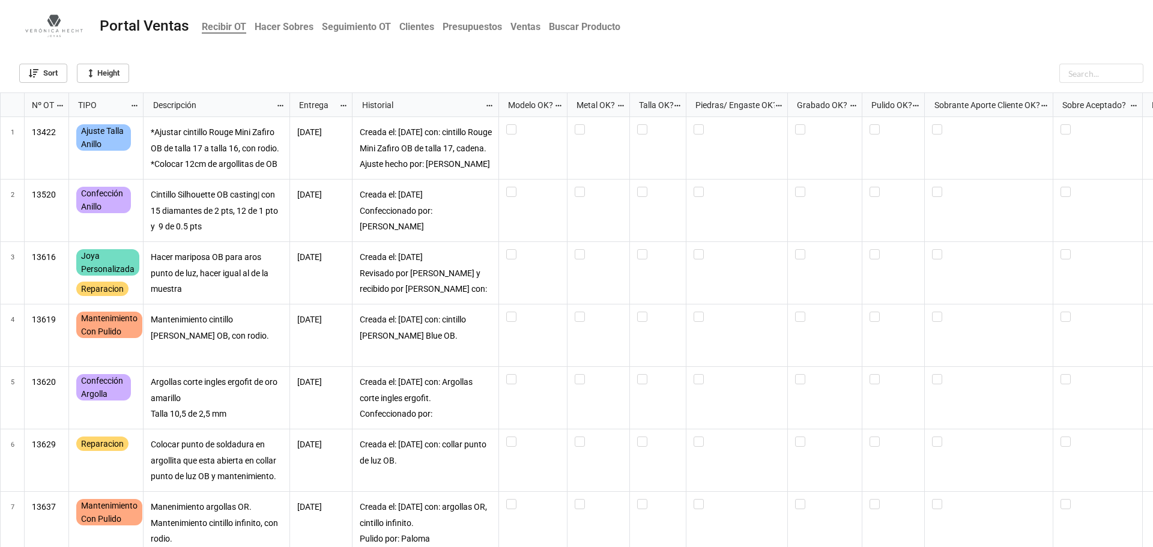
scroll to position [447, 1146]
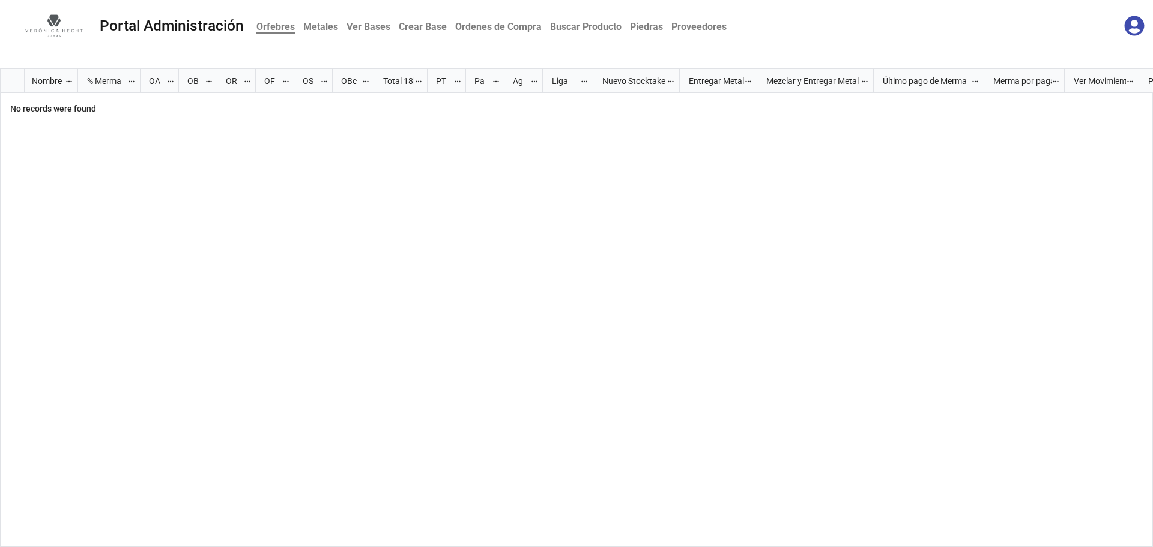
scroll to position [471, 1146]
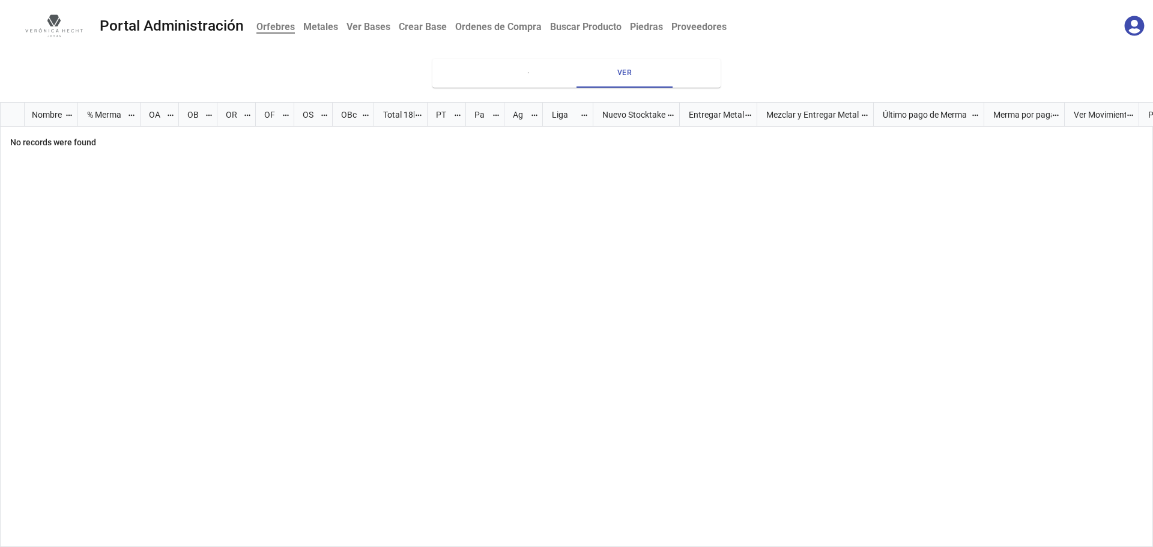
scroll to position [438, 1146]
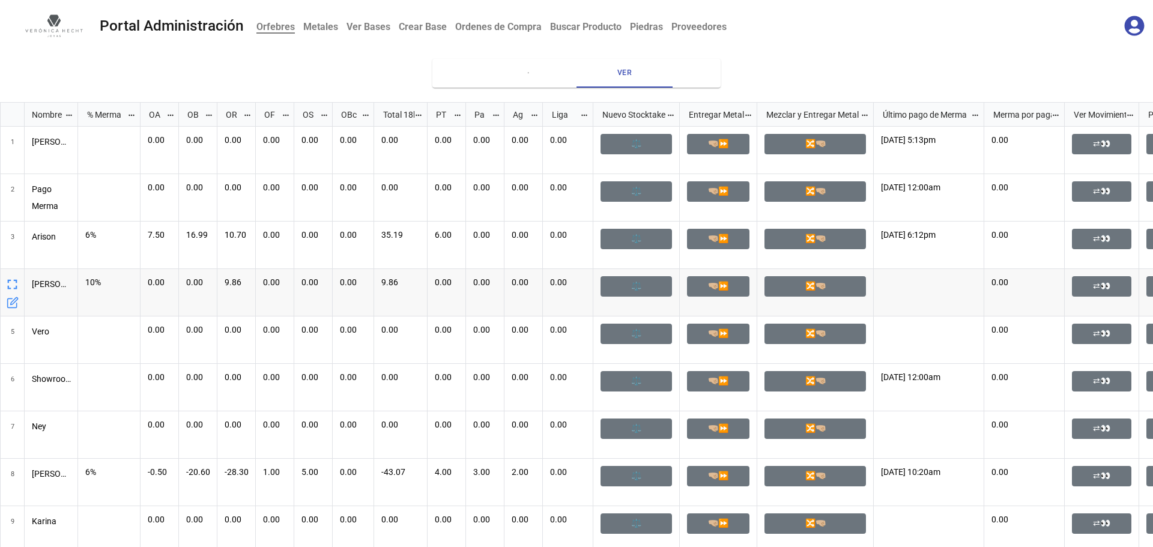
click at [153, 48] on nav "Portal Administración Orfebres Metales Ver Bases Crear Base Ordenes de Compra B…" at bounding box center [576, 26] width 1153 height 52
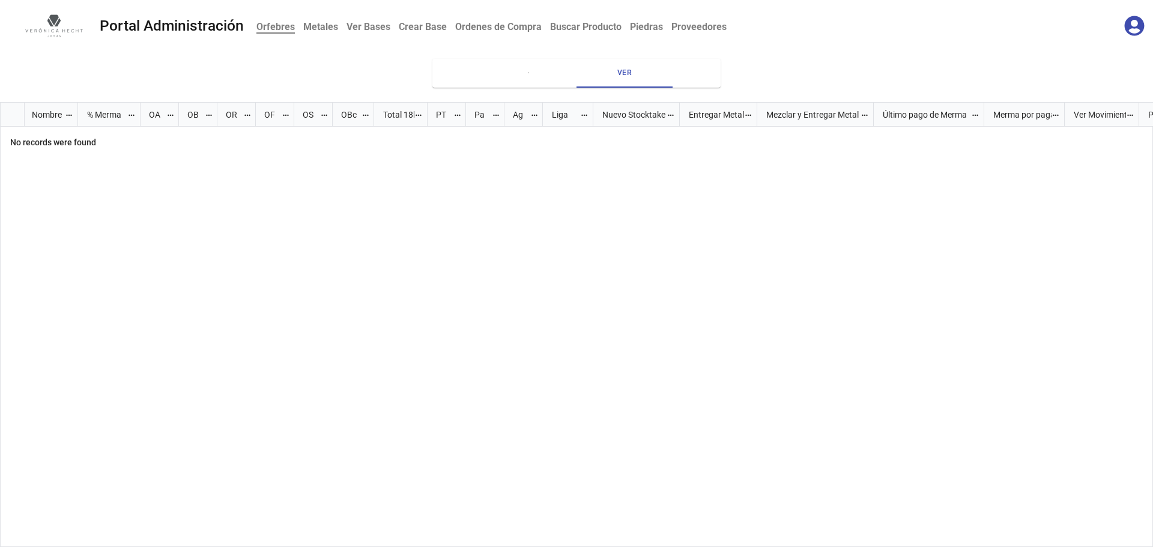
scroll to position [438, 1146]
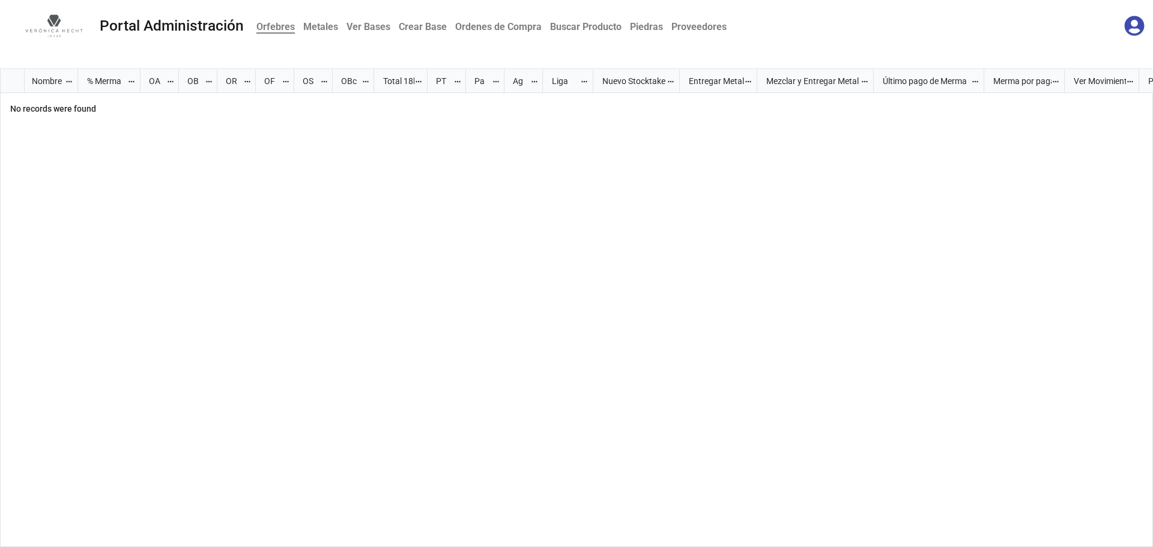
scroll to position [471, 1146]
click at [312, 212] on div "grid" at bounding box center [615, 320] width 1075 height 455
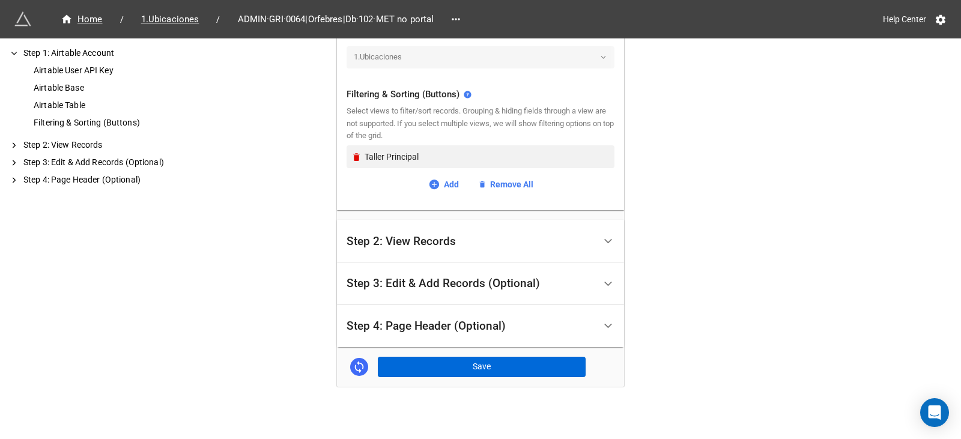
scroll to position [443, 0]
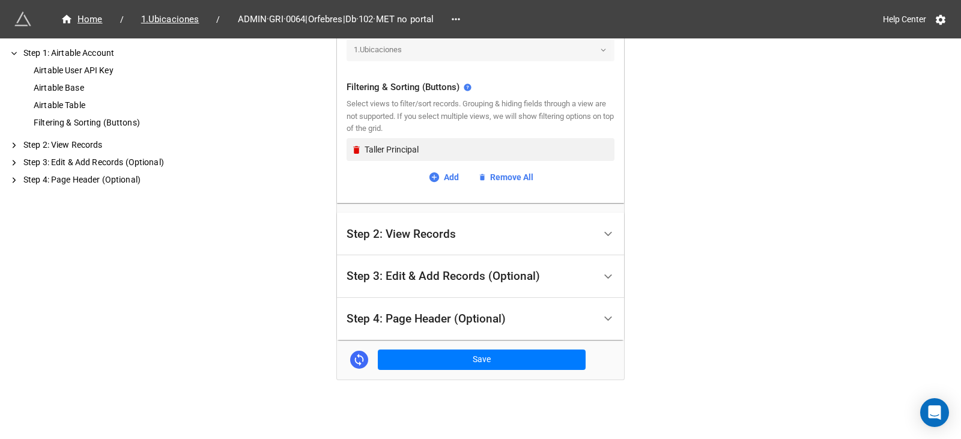
click at [483, 331] on div "Step 4: Page Header (Optional)" at bounding box center [470, 319] width 248 height 28
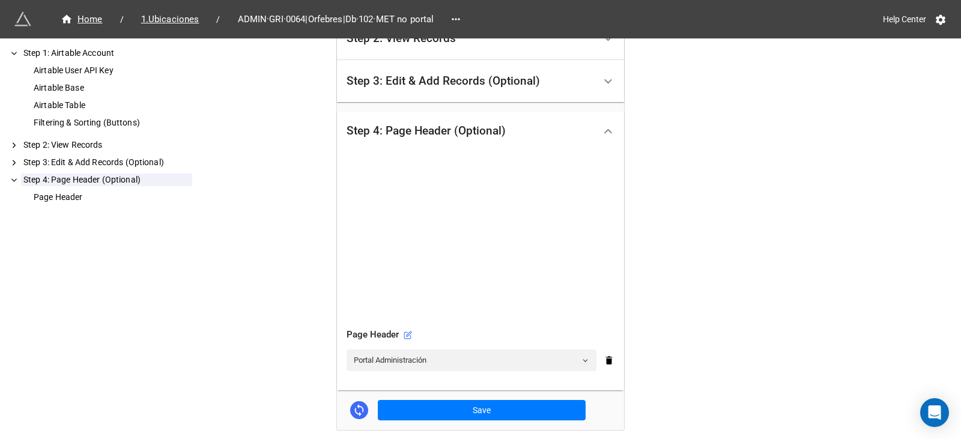
scroll to position [348, 0]
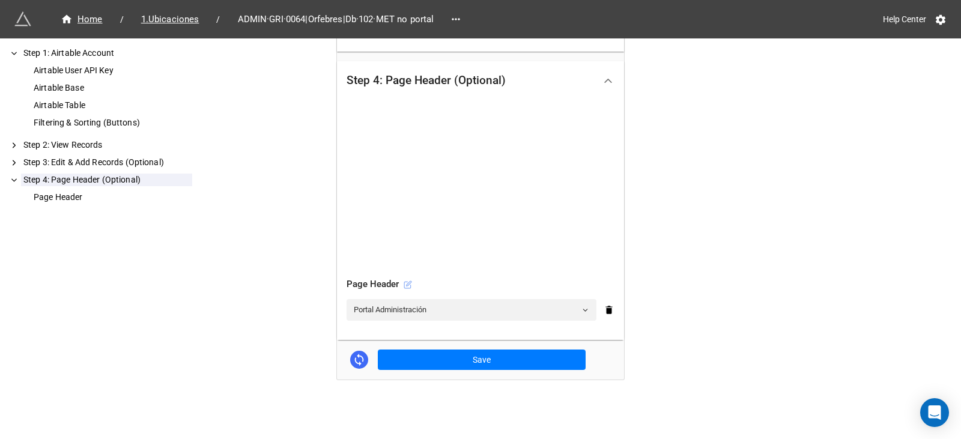
click at [407, 286] on icon at bounding box center [409, 283] width 5 height 5
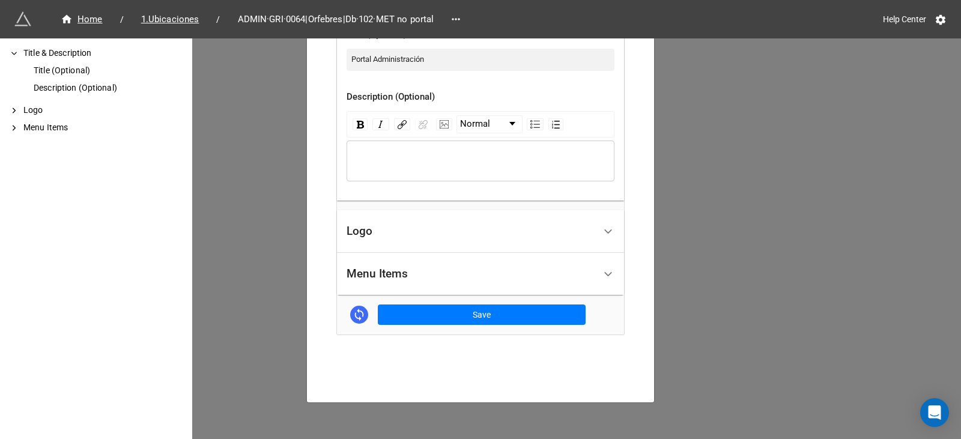
click at [451, 280] on div "Menu Items" at bounding box center [470, 274] width 248 height 28
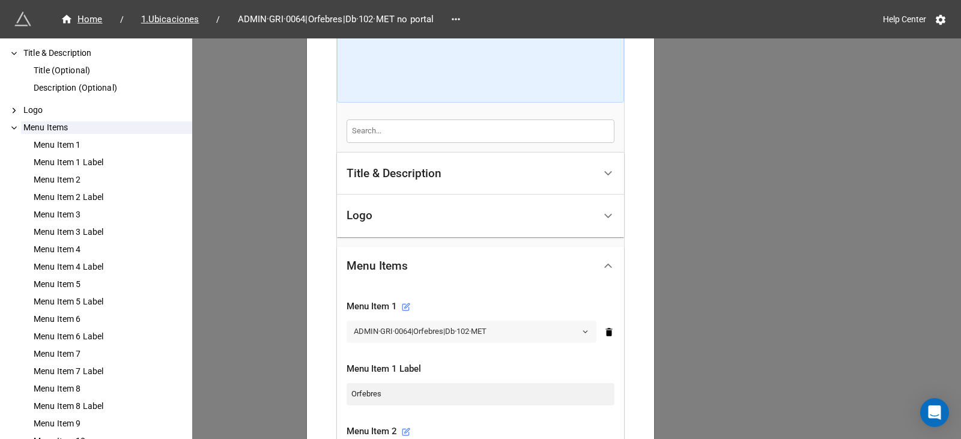
click at [428, 334] on link "ADMIN·GRI·0064|Orfebres|Db·102·MET" at bounding box center [471, 332] width 250 height 22
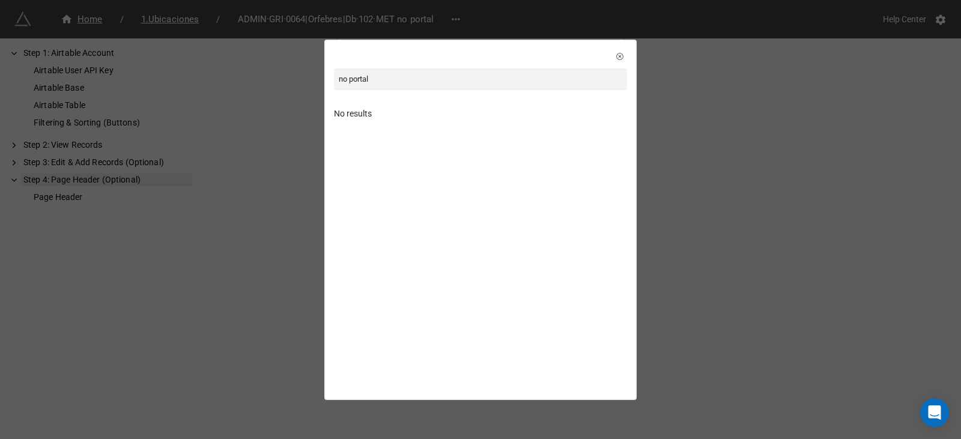
click at [410, 76] on input "no portal" at bounding box center [480, 79] width 293 height 22
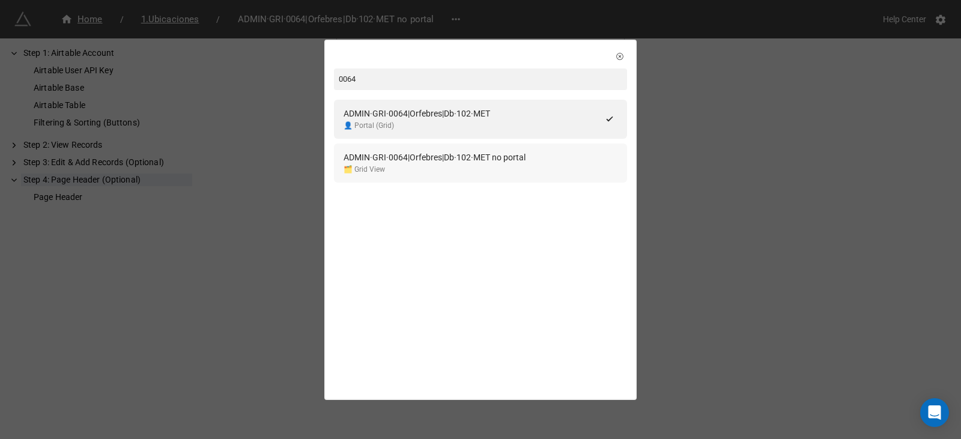
type input "0064"
click at [437, 158] on div "ADMIN·GRI·0064|Orfebres|Db·102·MET no portal" at bounding box center [434, 157] width 182 height 13
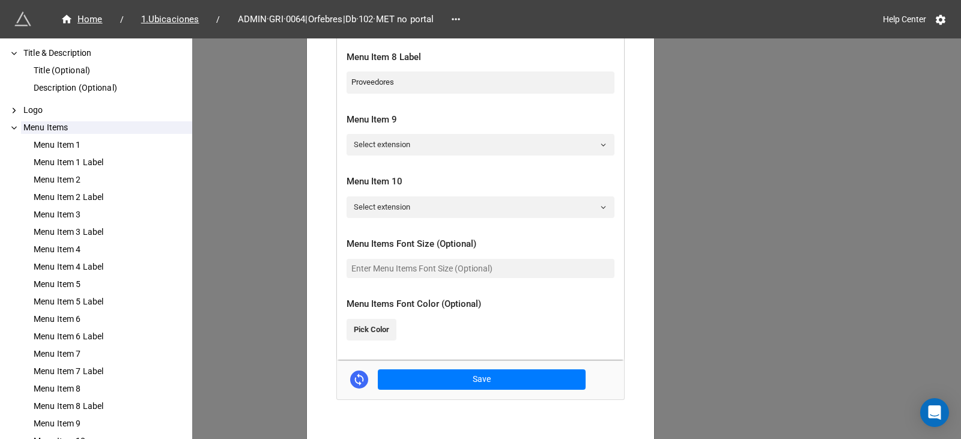
scroll to position [1432, 0]
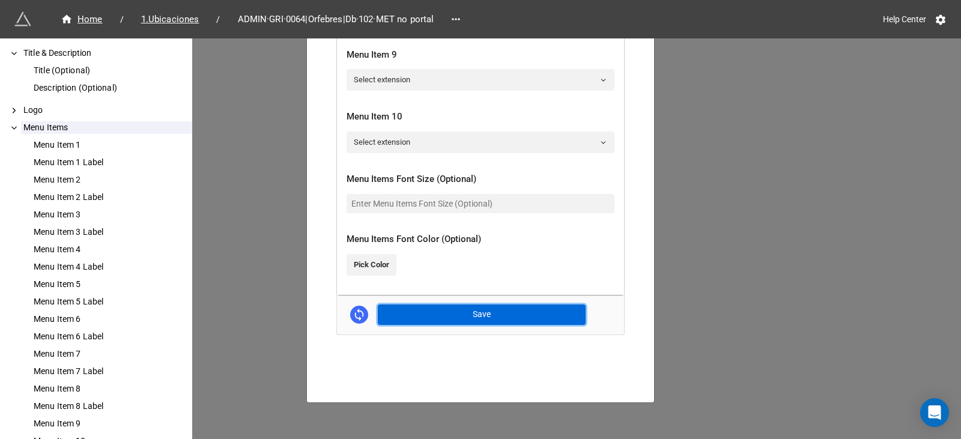
click at [492, 312] on button "Save" at bounding box center [482, 314] width 208 height 20
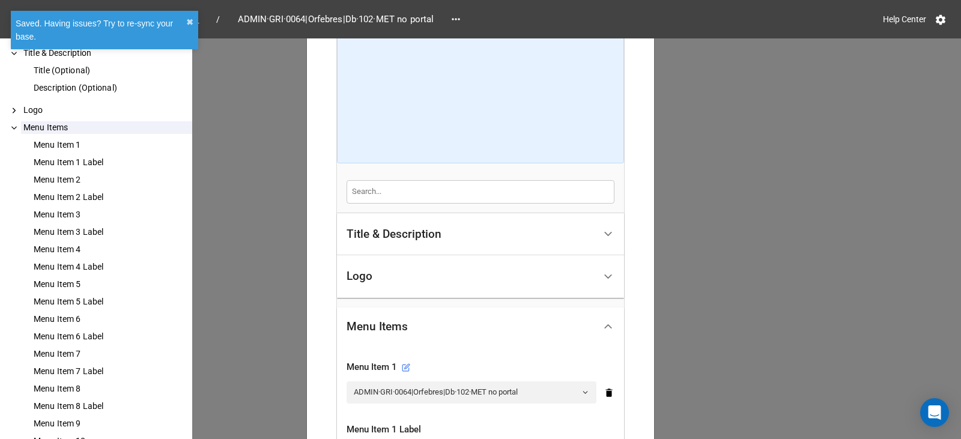
scroll to position [0, 0]
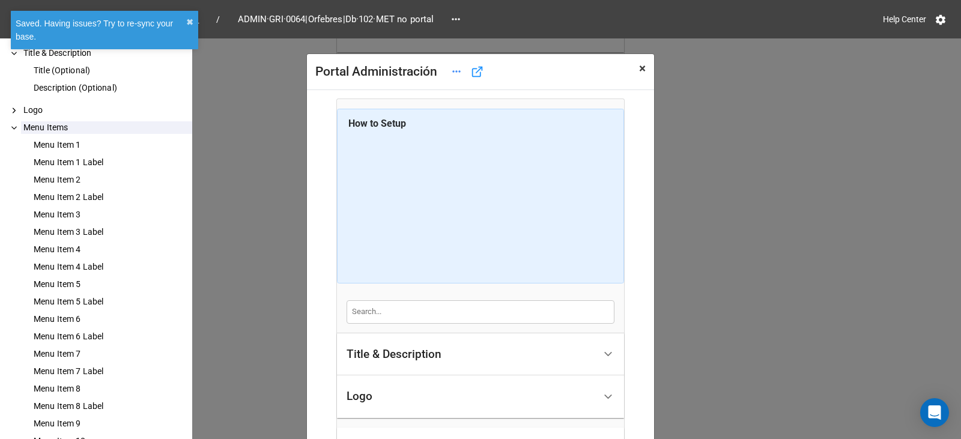
click at [643, 67] on button "× Close" at bounding box center [641, 68] width 23 height 29
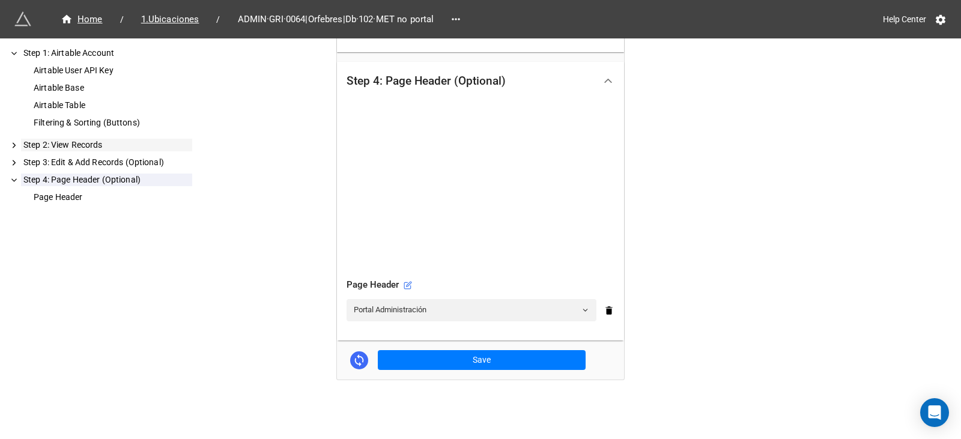
click at [52, 141] on div "Step 2: View Records" at bounding box center [106, 145] width 171 height 13
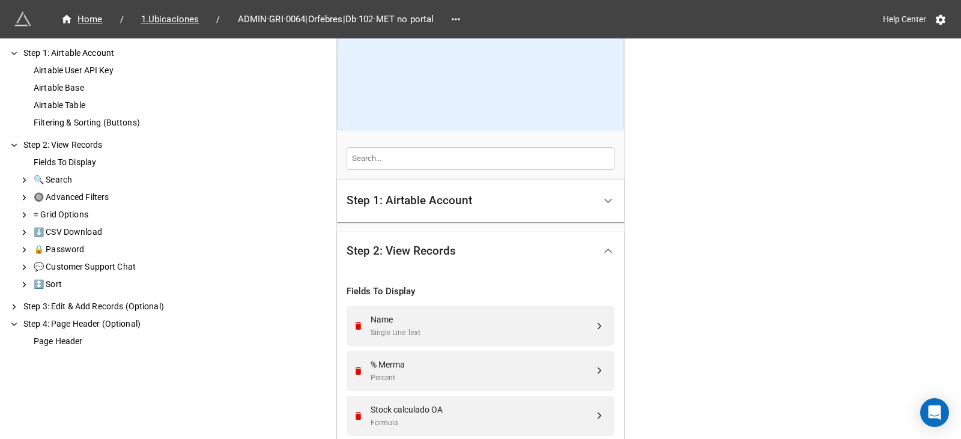
scroll to position [246, 0]
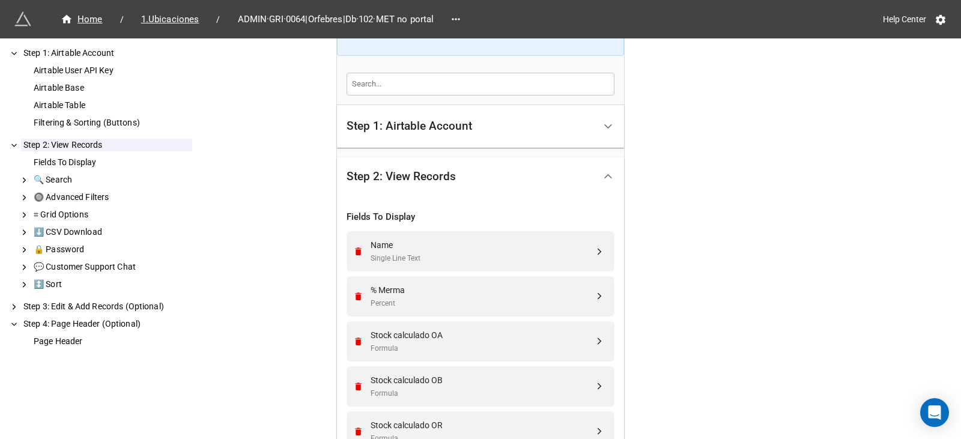
click at [442, 122] on div "Step 1: Airtable Account" at bounding box center [408, 126] width 125 height 12
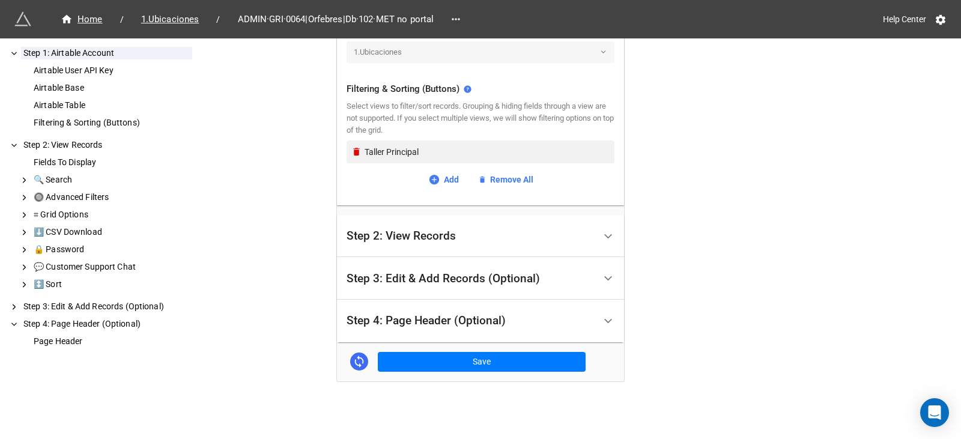
scroll to position [521, 0]
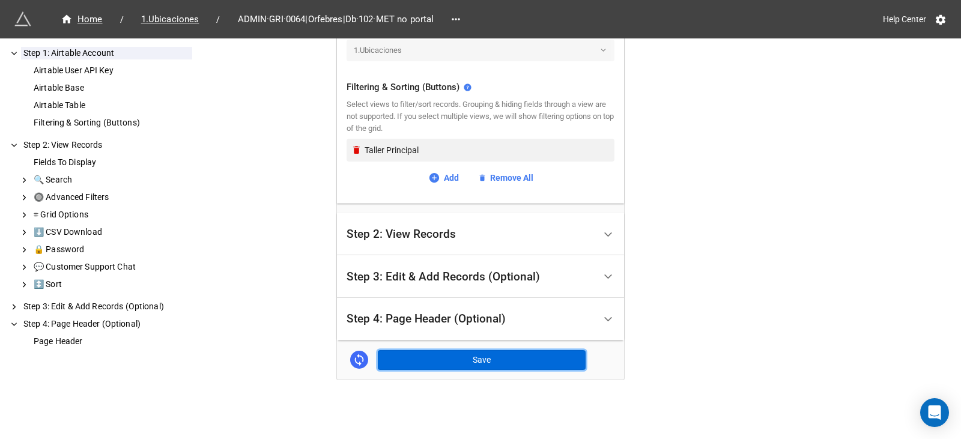
click at [399, 366] on button "Save" at bounding box center [482, 360] width 208 height 20
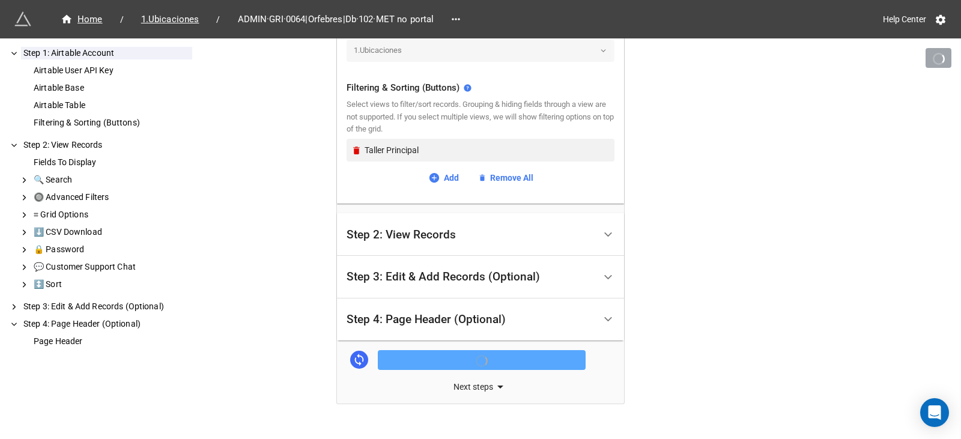
scroll to position [443, 0]
click at [373, 379] on div "Next steps" at bounding box center [480, 386] width 287 height 14
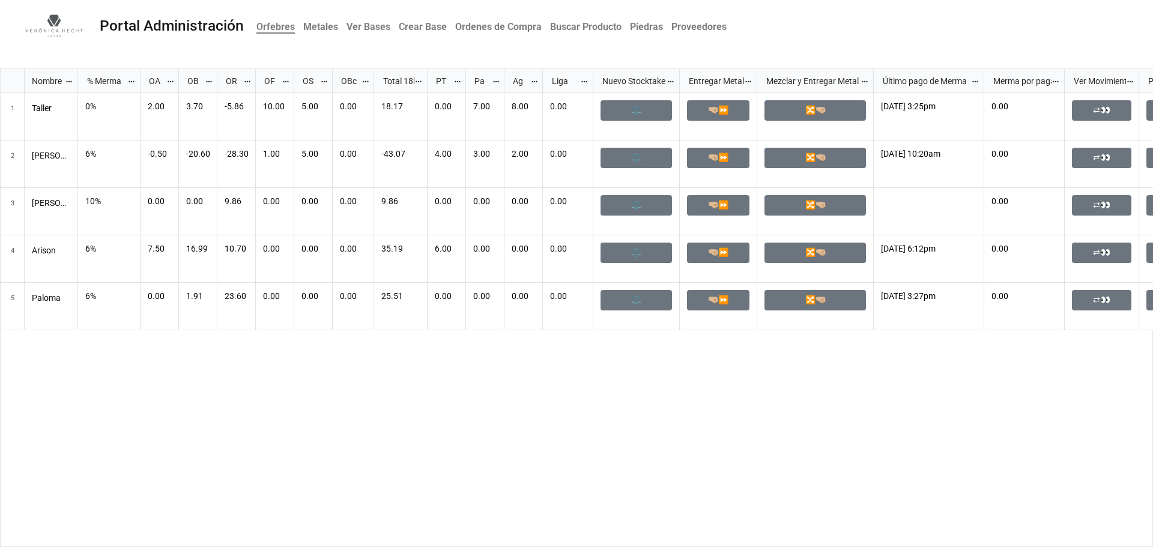
scroll to position [471, 1146]
